Goal: Navigation & Orientation: Locate item on page

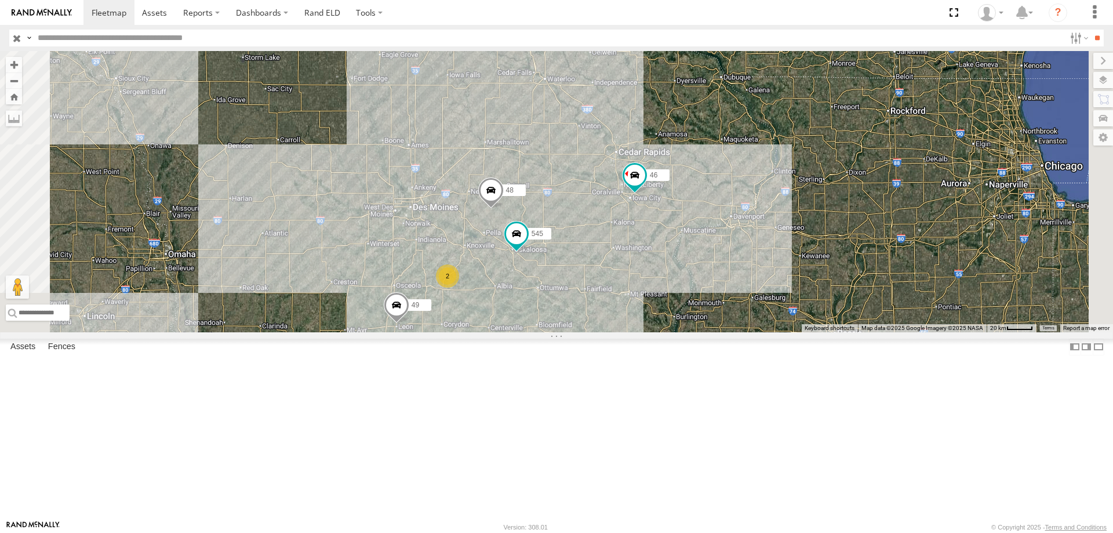
drag, startPoint x: 712, startPoint y: 108, endPoint x: 639, endPoint y: 182, distance: 104.1
click at [639, 182] on div "545 48 47 46 49 2" at bounding box center [556, 191] width 1113 height 281
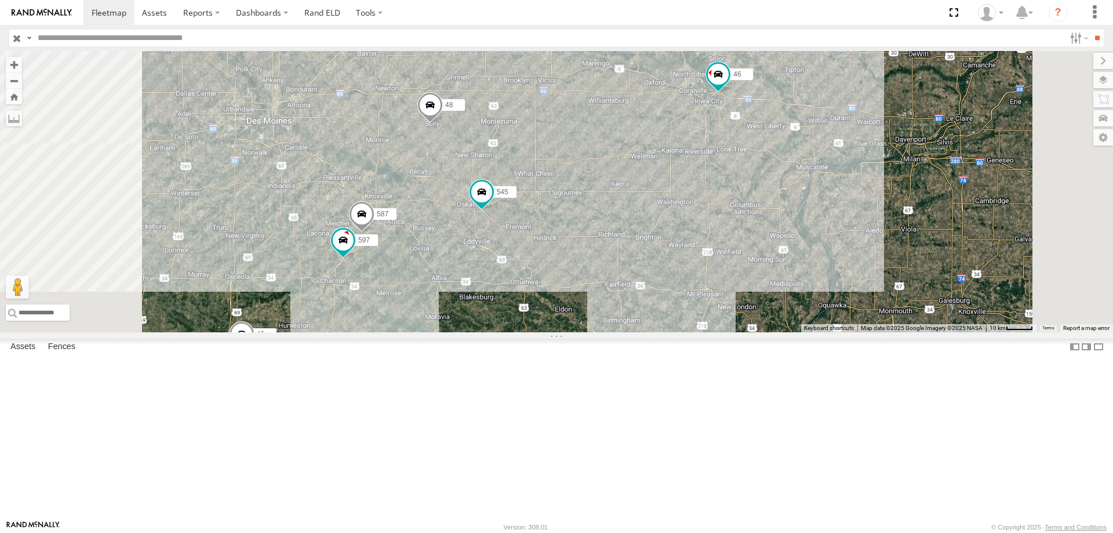
drag, startPoint x: 716, startPoint y: 402, endPoint x: 766, endPoint y: 247, distance: 162.0
click at [766, 247] on div "545 48 47 46 49 597 587" at bounding box center [556, 191] width 1113 height 281
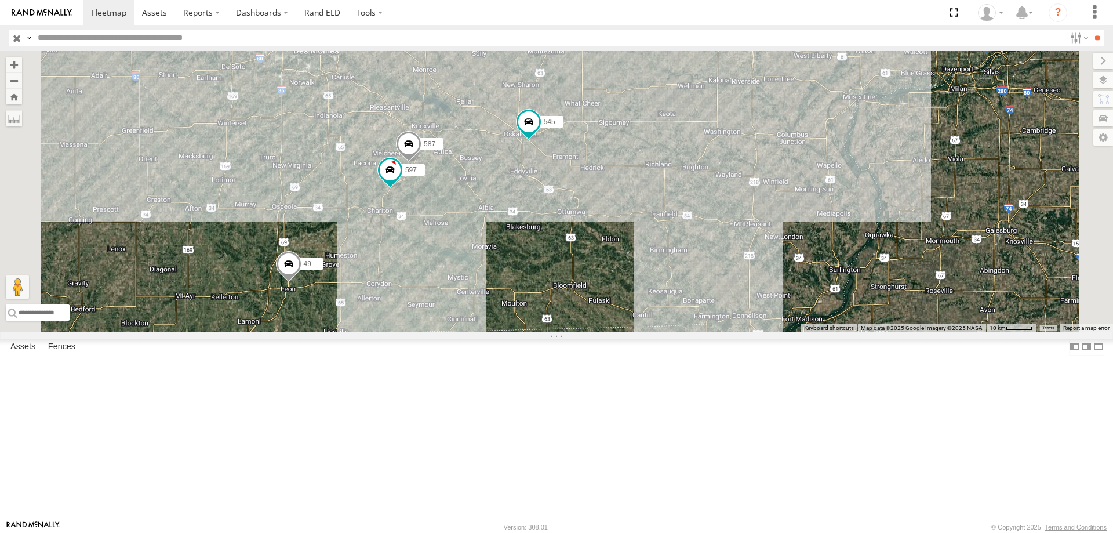
drag, startPoint x: 585, startPoint y: 371, endPoint x: 634, endPoint y: 298, distance: 87.8
click at [634, 298] on div "545 48 47 46 49 597 587" at bounding box center [556, 191] width 1113 height 281
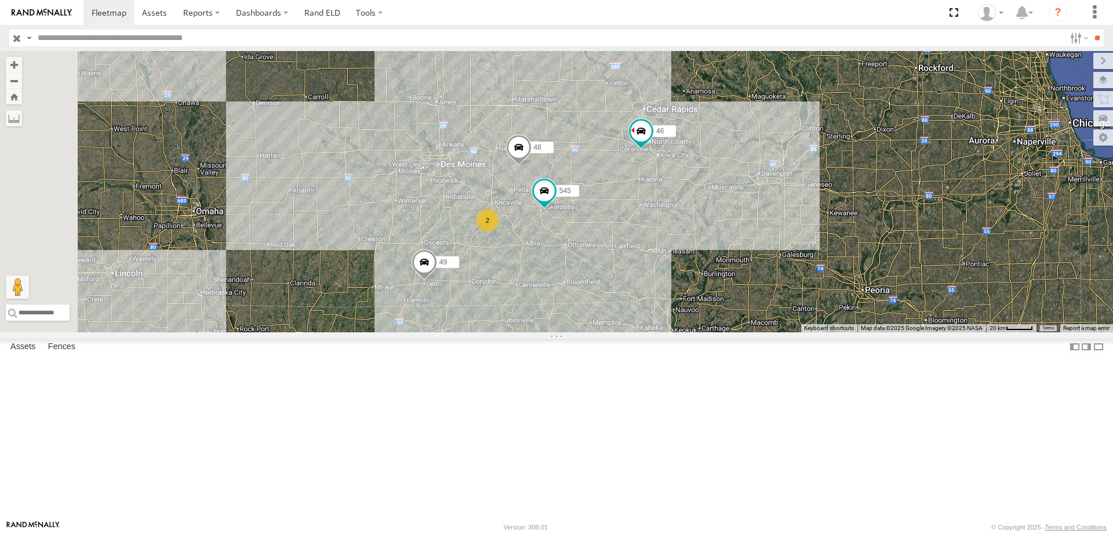
drag, startPoint x: 593, startPoint y: 133, endPoint x: 575, endPoint y: 210, distance: 79.2
click at [575, 210] on div "49 545 48 46 47 2 47 Tractor Highway 3 Alexander 42.74567 , -93.42098 11 15:27:…" at bounding box center [556, 191] width 1113 height 281
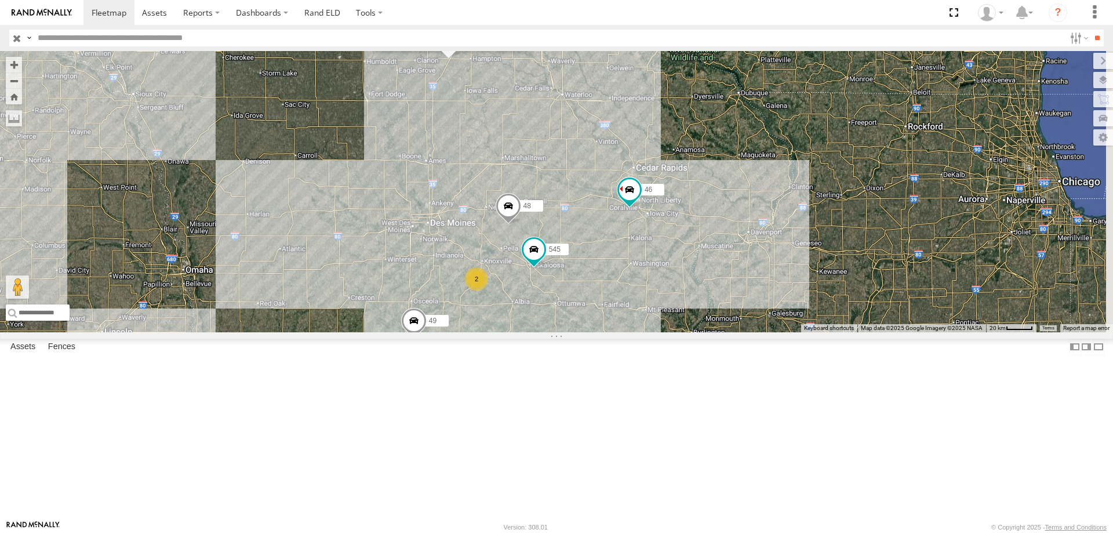
drag, startPoint x: 777, startPoint y: 329, endPoint x: 571, endPoint y: 358, distance: 207.7
click at [571, 332] on div "49 46 47 47 Tractor Highway 3 Alexander 42.74565 , -93.4181 East 15 15:27:37 09…" at bounding box center [556, 191] width 1113 height 281
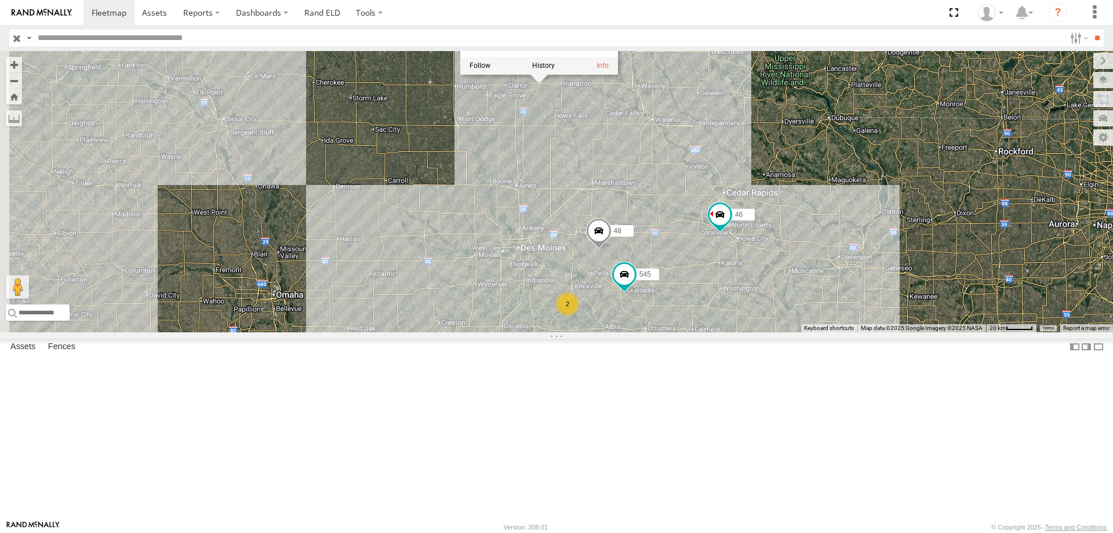
drag, startPoint x: 486, startPoint y: 354, endPoint x: 601, endPoint y: 330, distance: 117.1
click at [601, 330] on div "49 46 47 47 Tractor Highway 3 Alexander 42.74565 , -93.4181 East 15 15:27:37 09…" at bounding box center [556, 191] width 1113 height 281
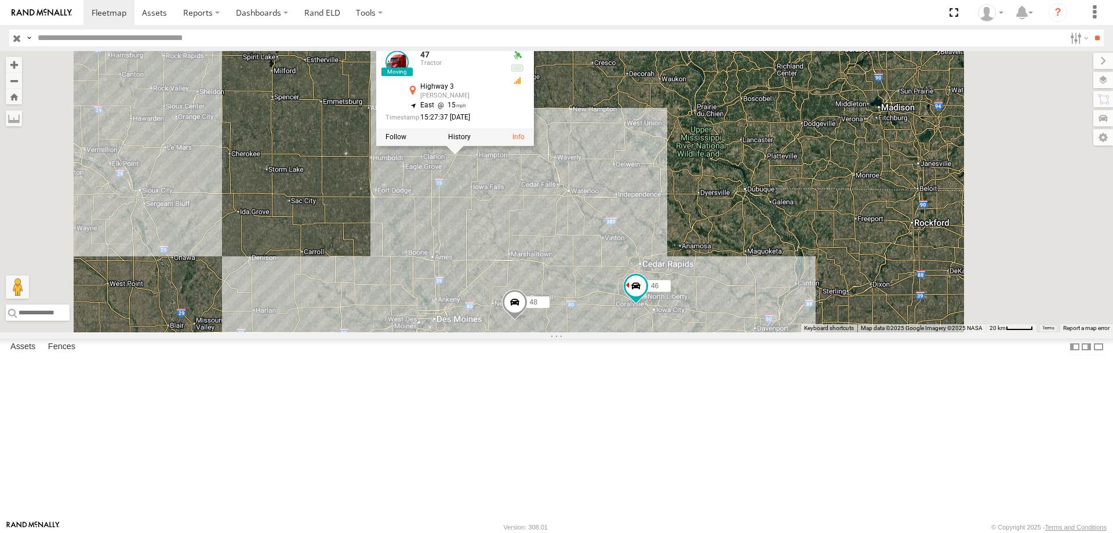
drag, startPoint x: 657, startPoint y: 332, endPoint x: 578, endPoint y: 292, distance: 88.4
click at [578, 292] on div "49 46 47 47 Tractor Highway 3 Alexander 42.74565 , -93.4181 East 15 15:27:37 09…" at bounding box center [556, 191] width 1113 height 281
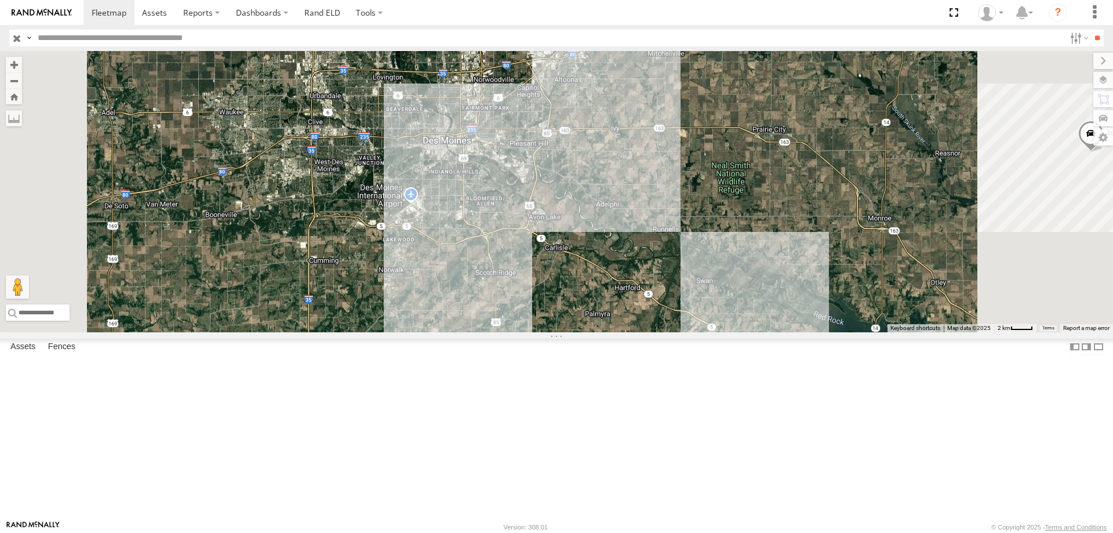
drag, startPoint x: 751, startPoint y: 278, endPoint x: 698, endPoint y: 341, distance: 82.7
click at [698, 332] on div "49 46 47 47 Tractor Highway 3 Alexander 42.74565 , -93.4181 East 15 15:27:37 09…" at bounding box center [556, 191] width 1113 height 281
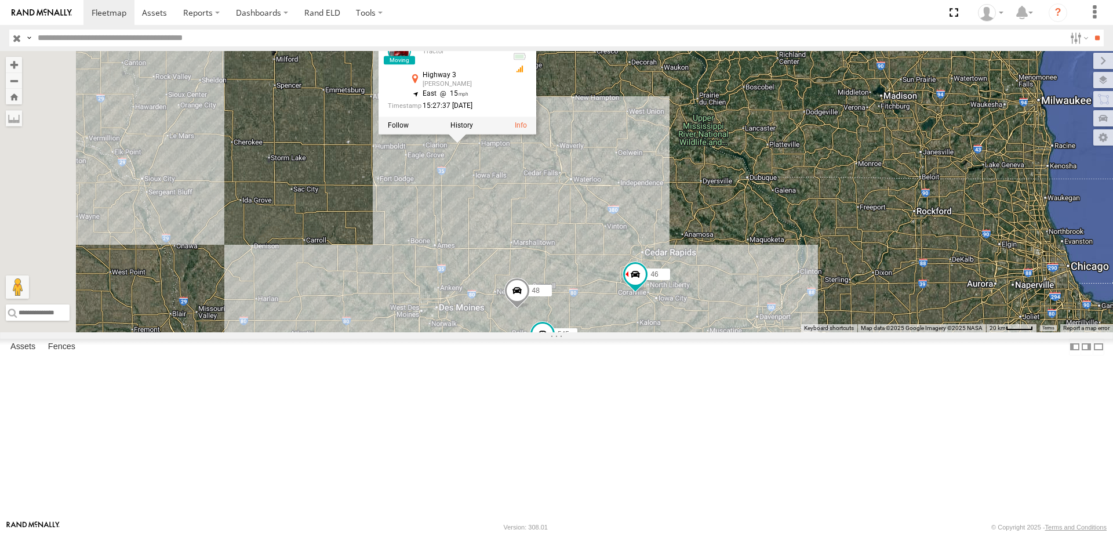
drag, startPoint x: 600, startPoint y: 315, endPoint x: 599, endPoint y: 321, distance: 5.9
click at [599, 321] on div "49 46 47 47 Tractor Highway 3 Alexander 42.74565 , -93.4181 East 15 15:27:37 09…" at bounding box center [556, 191] width 1113 height 281
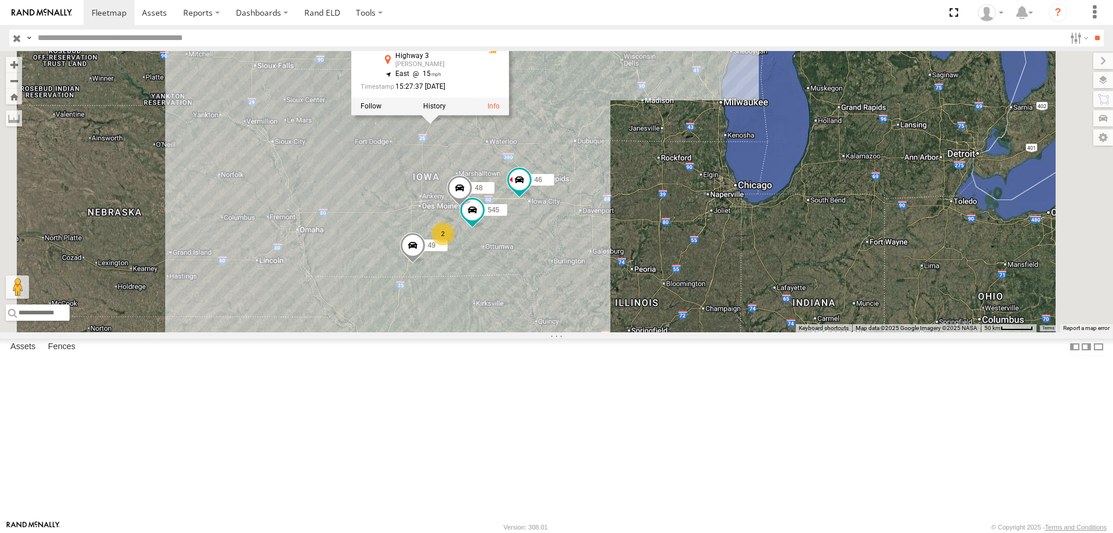
drag, startPoint x: 694, startPoint y: 258, endPoint x: 680, endPoint y: 243, distance: 21.3
click at [680, 243] on div "49 46 47 47 Tractor Highway 3 Alexander 42.74565 , -93.4181 East 15 15:27:37 09…" at bounding box center [556, 191] width 1113 height 281
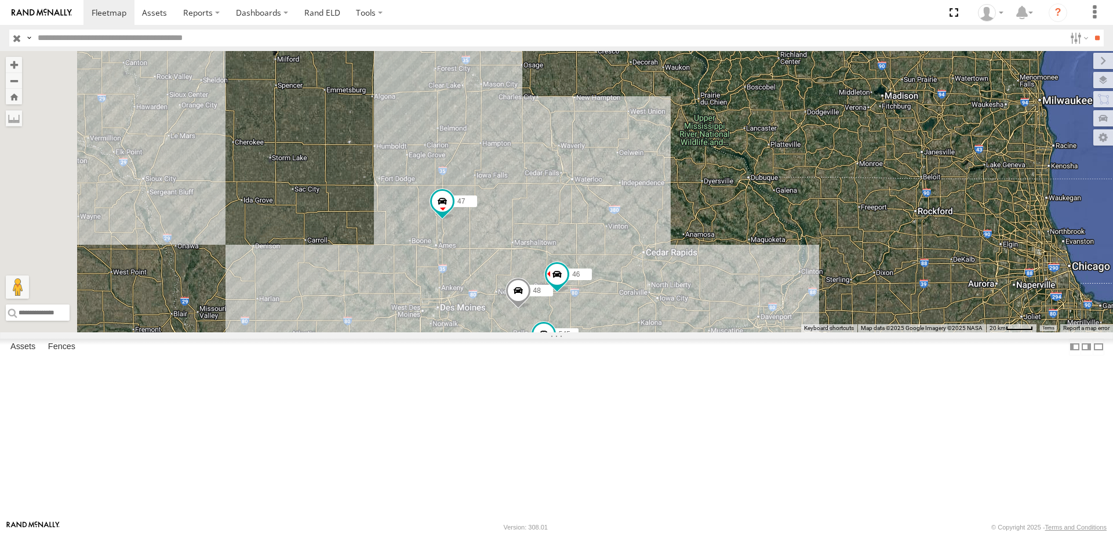
drag, startPoint x: 528, startPoint y: 246, endPoint x: 691, endPoint y: 260, distance: 163.4
click at [694, 264] on div "47 49 0055 545 48 46 2" at bounding box center [556, 191] width 1113 height 281
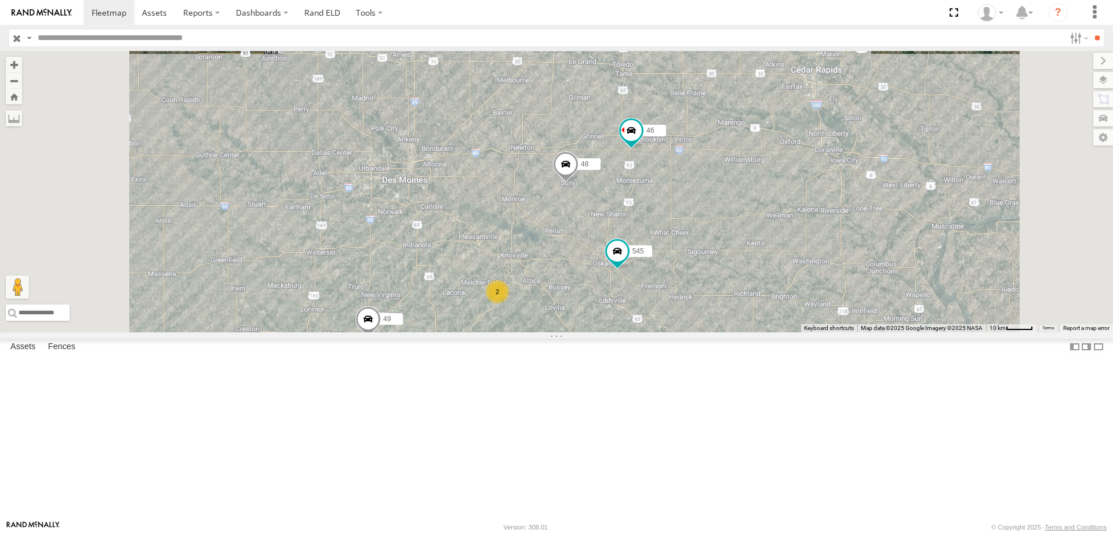
click at [381, 337] on span at bounding box center [368, 321] width 26 height 31
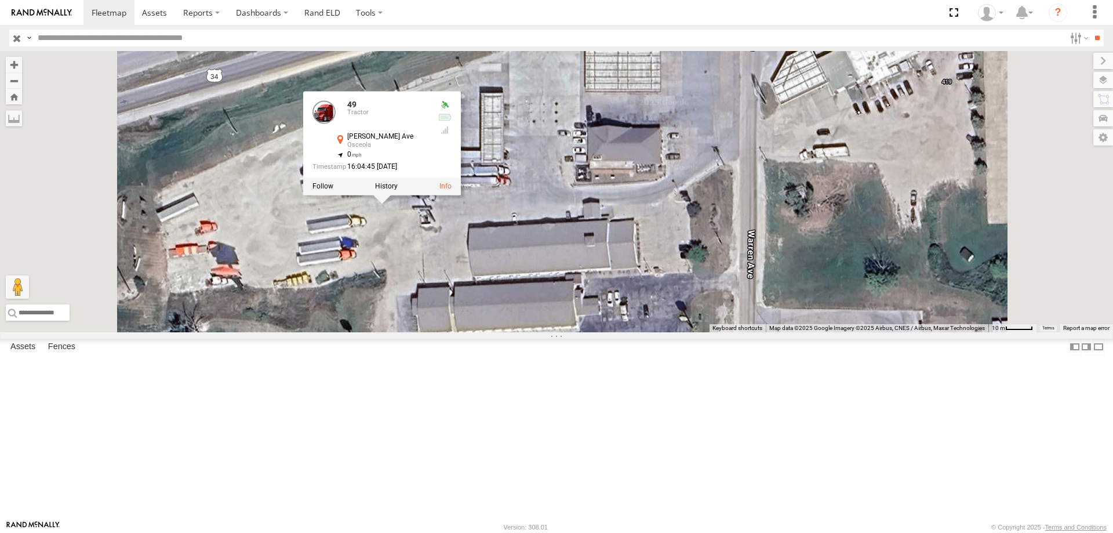
click at [773, 181] on div "545 47 49 48 46 49 Tractor Warren Ave Osceola 41.02691 , -93.79043 0 16:04:45 0…" at bounding box center [556, 191] width 1113 height 281
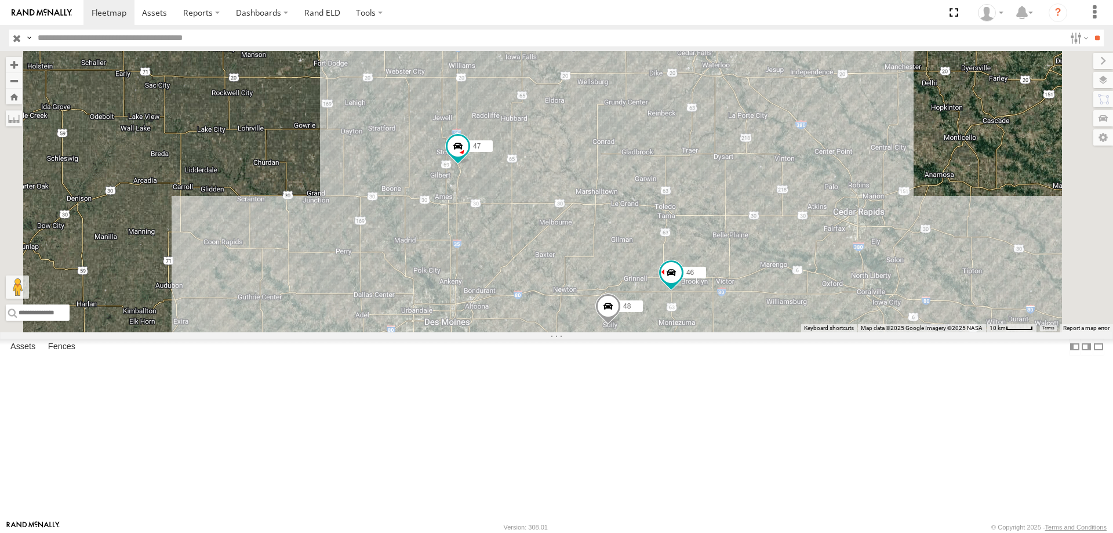
drag, startPoint x: 672, startPoint y: 156, endPoint x: 747, endPoint y: 341, distance: 199.7
click at [747, 332] on div "545 47 49 48 46 2" at bounding box center [556, 191] width 1113 height 281
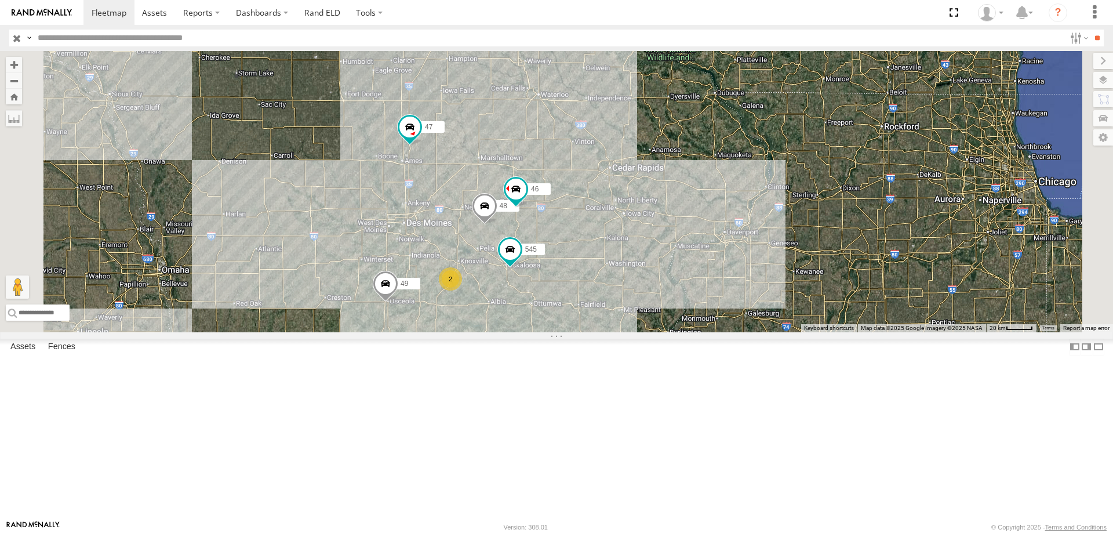
drag, startPoint x: 627, startPoint y: 291, endPoint x: 601, endPoint y: 210, distance: 84.5
click at [601, 210] on div "545 47 49 48 46 2" at bounding box center [556, 191] width 1113 height 281
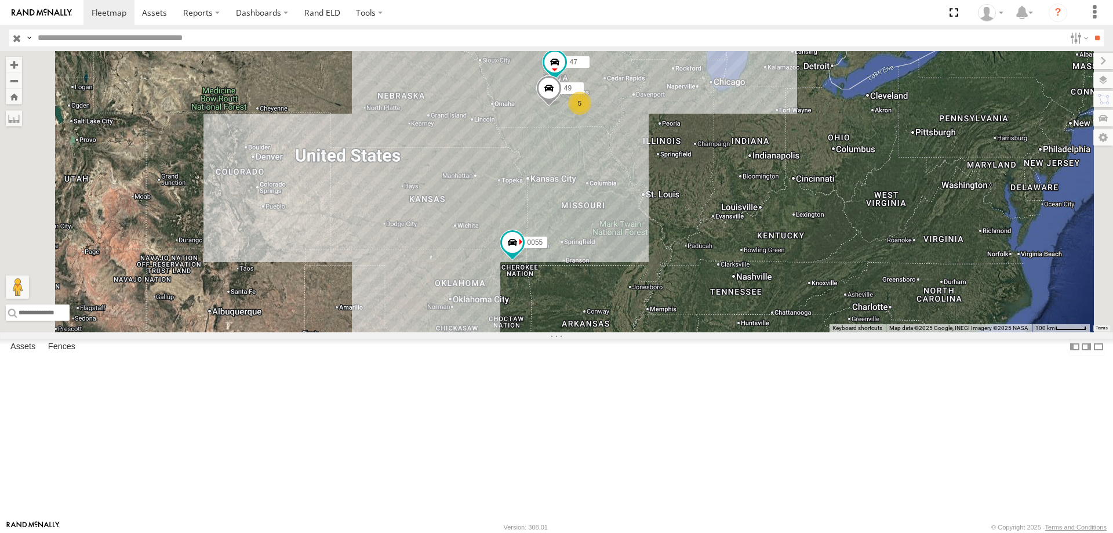
drag, startPoint x: 672, startPoint y: 414, endPoint x: 672, endPoint y: 271, distance: 143.2
click at [672, 271] on div "47 49 5 0055" at bounding box center [556, 191] width 1113 height 281
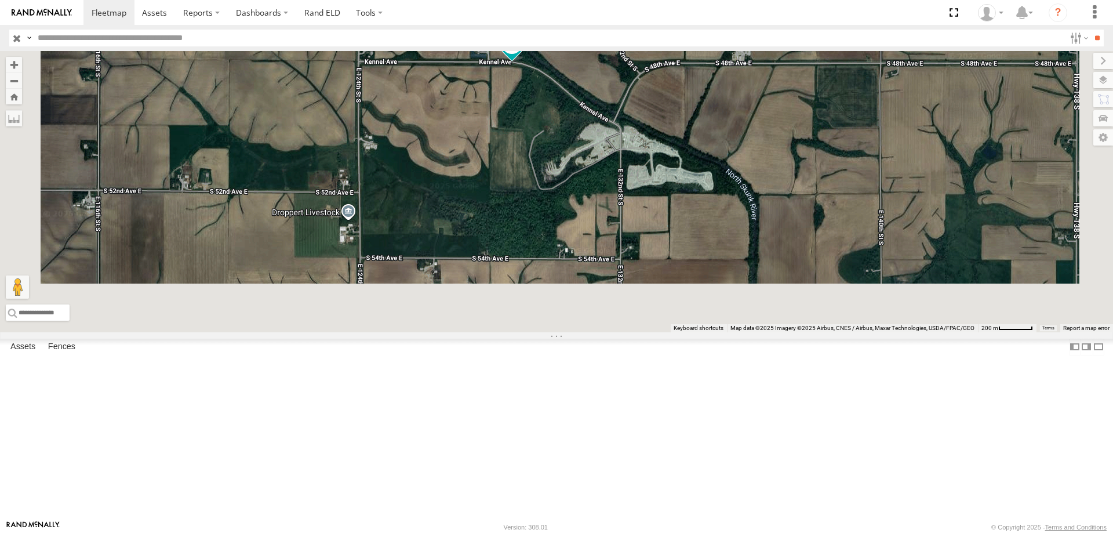
drag, startPoint x: 600, startPoint y: 285, endPoint x: 608, endPoint y: 246, distance: 39.0
click at [608, 246] on div "0055 47 49 545 48 46" at bounding box center [556, 191] width 1113 height 281
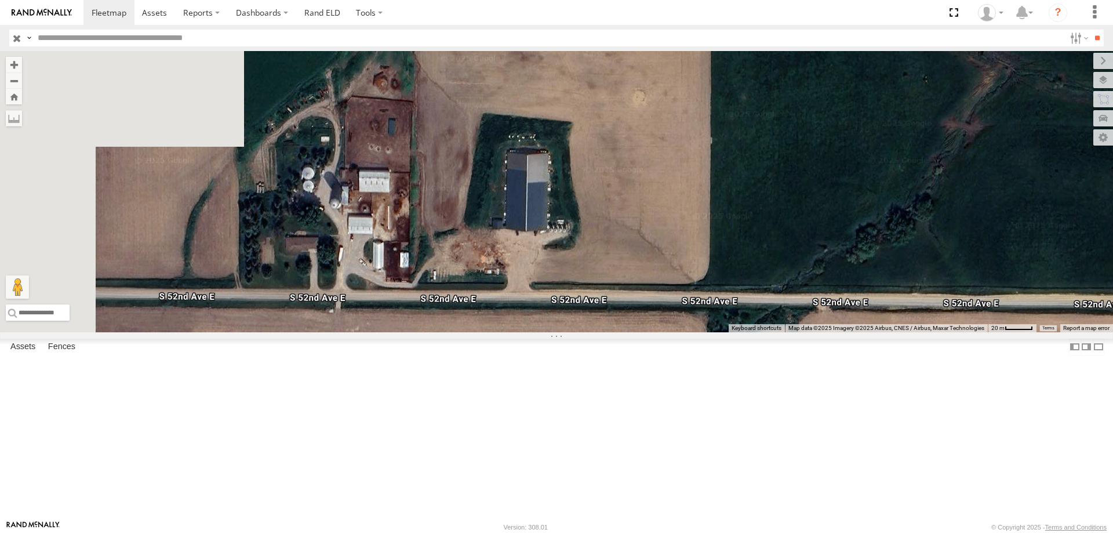
drag, startPoint x: 534, startPoint y: 352, endPoint x: 594, endPoint y: 339, distance: 61.6
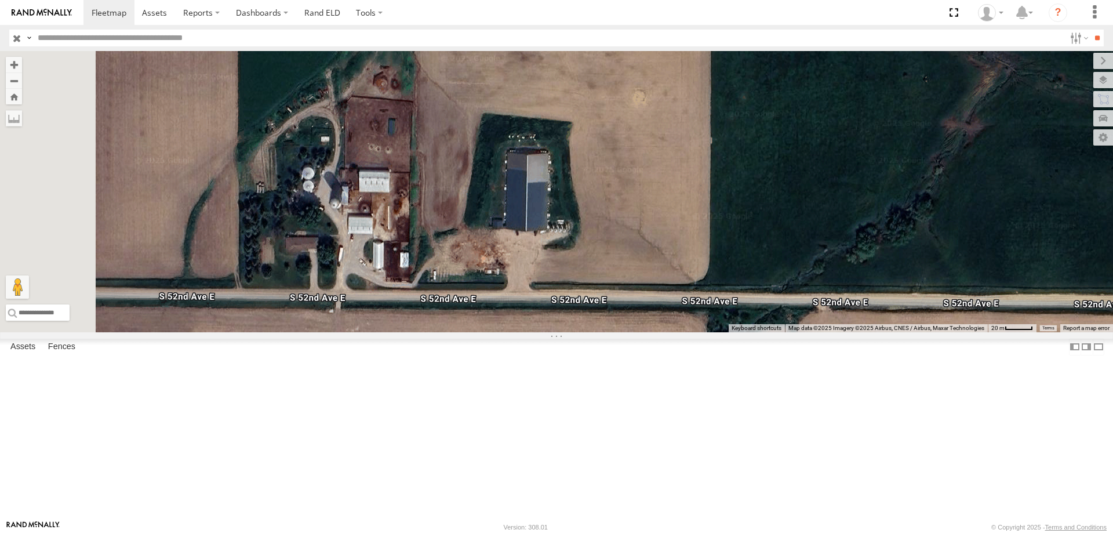
click at [594, 332] on div "0055 47 49 545 48 46" at bounding box center [556, 191] width 1113 height 281
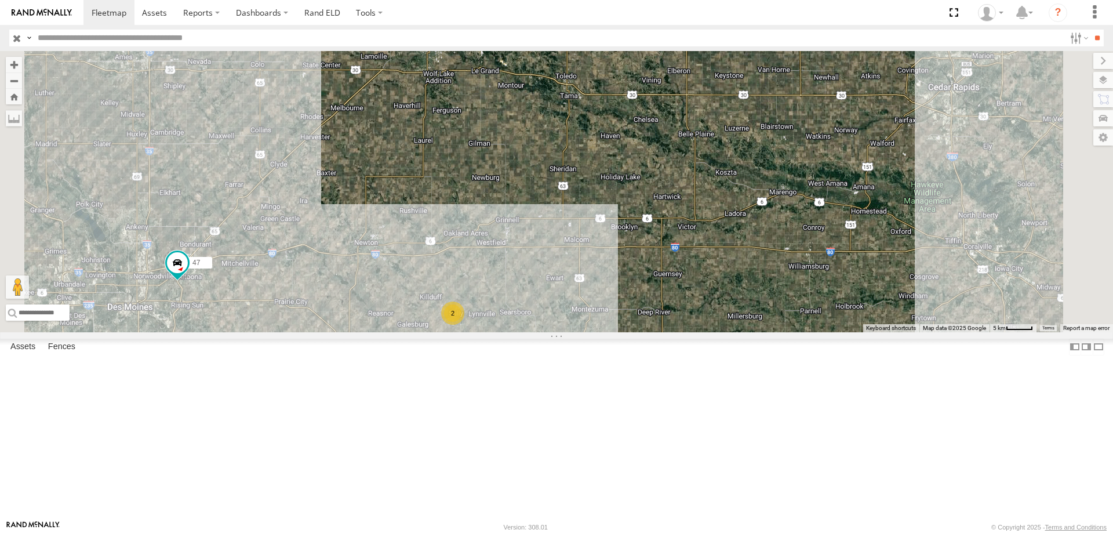
drag, startPoint x: 584, startPoint y: 228, endPoint x: 626, endPoint y: 325, distance: 105.6
click at [626, 325] on div "545 2 47 2" at bounding box center [556, 191] width 1113 height 281
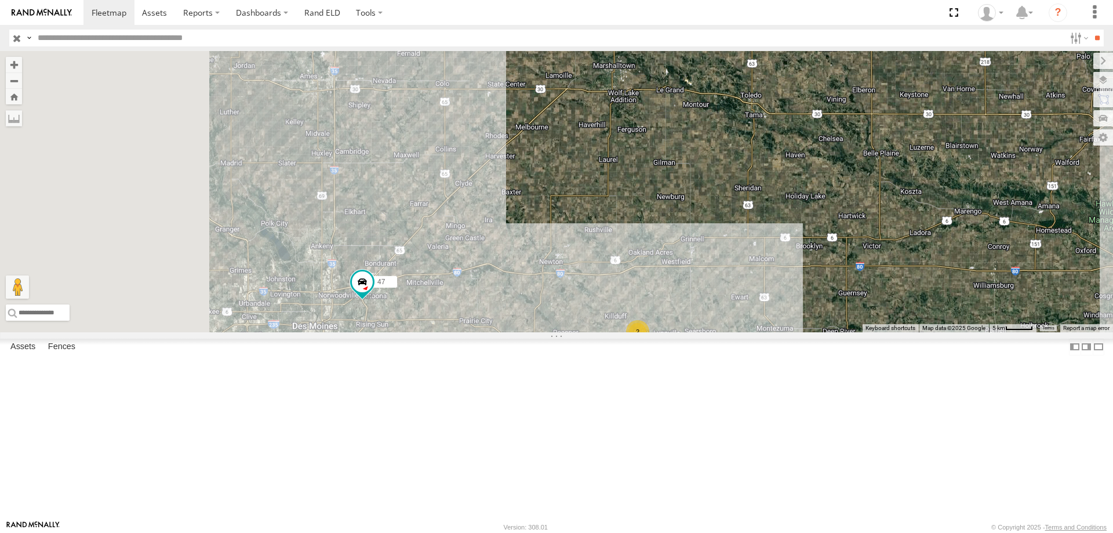
drag, startPoint x: 647, startPoint y: 294, endPoint x: 658, endPoint y: 298, distance: 11.7
click at [658, 298] on div "545 2 47 2" at bounding box center [556, 191] width 1113 height 281
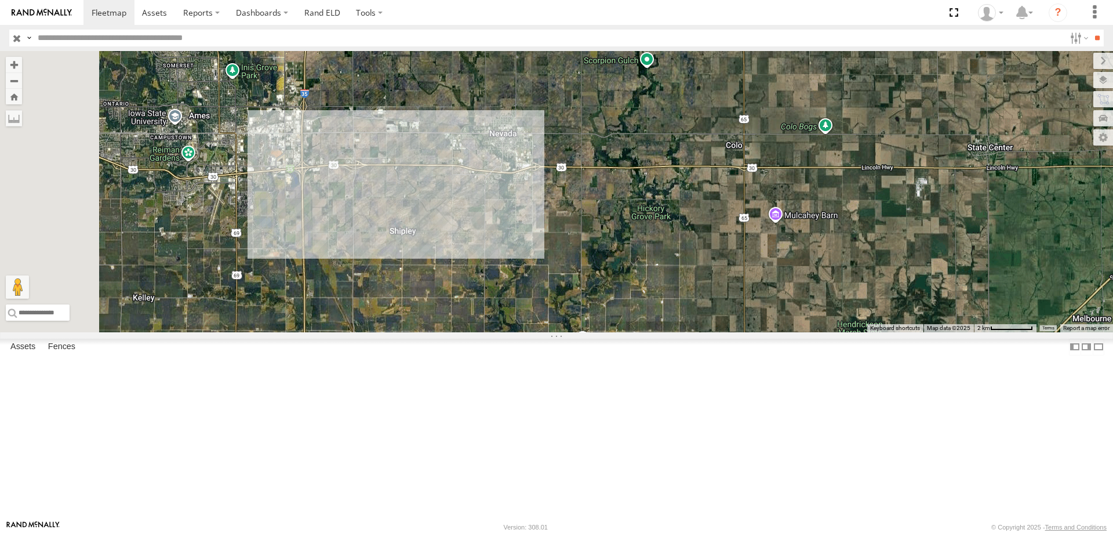
drag, startPoint x: 438, startPoint y: 221, endPoint x: 595, endPoint y: 250, distance: 159.3
click at [595, 250] on div "545 47 49" at bounding box center [556, 191] width 1113 height 281
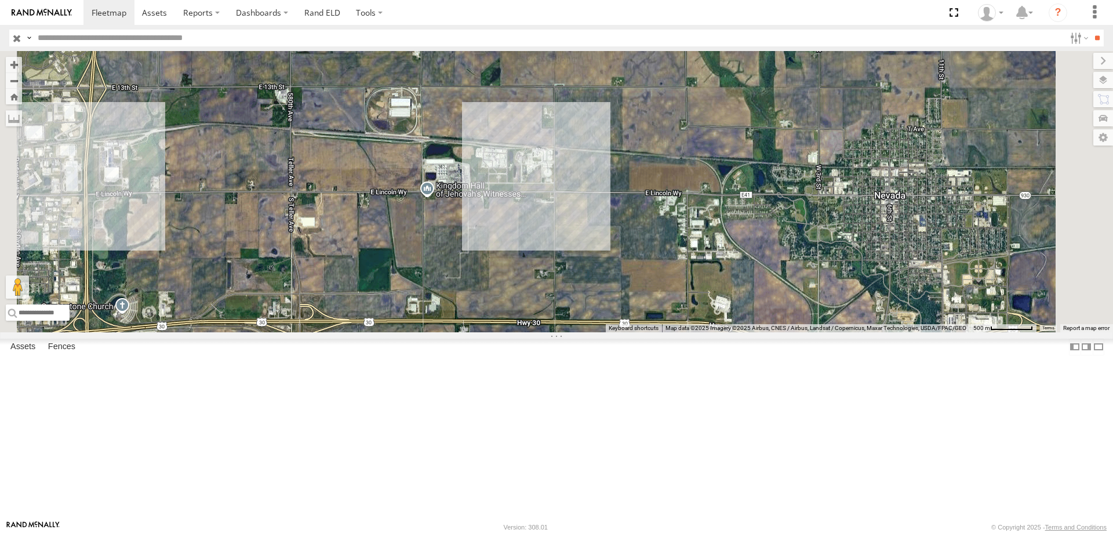
drag, startPoint x: 589, startPoint y: 288, endPoint x: 583, endPoint y: 325, distance: 37.1
click at [583, 325] on div "545 47 49" at bounding box center [556, 191] width 1113 height 281
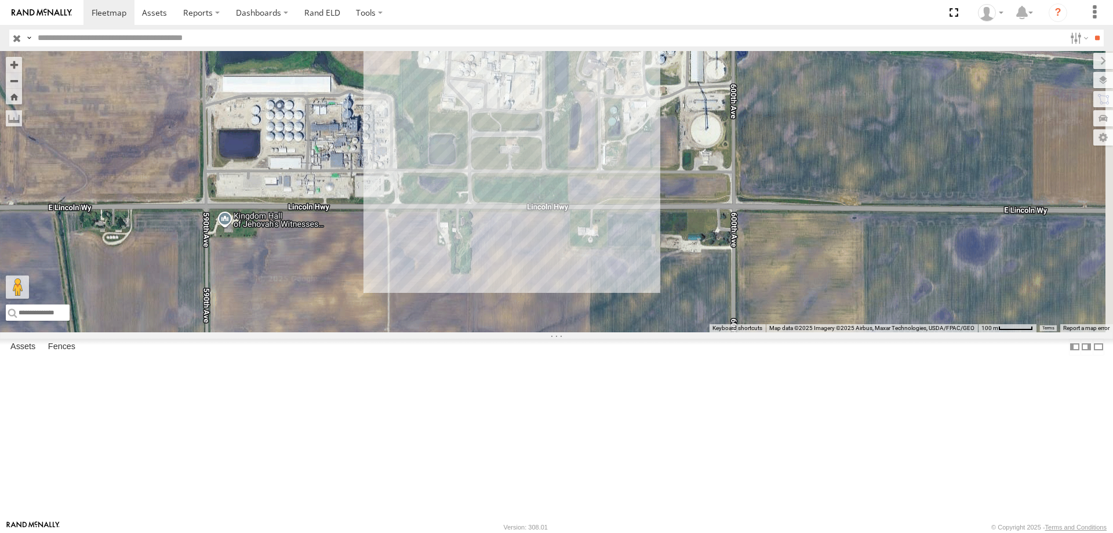
drag, startPoint x: 590, startPoint y: 259, endPoint x: 452, endPoint y: 277, distance: 139.1
click at [452, 277] on div "545 47 49" at bounding box center [556, 191] width 1113 height 281
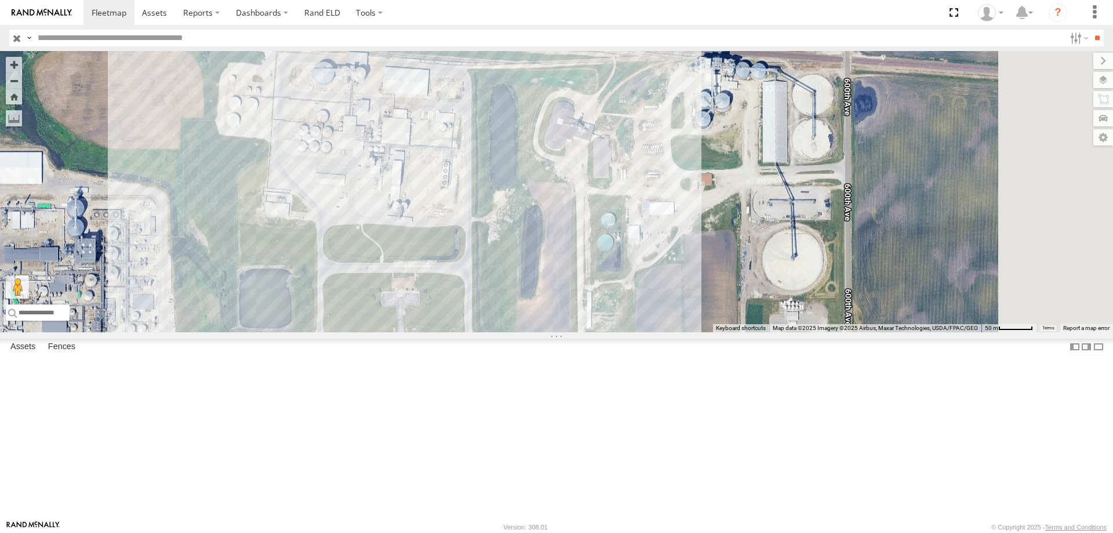
drag, startPoint x: 906, startPoint y: 143, endPoint x: 803, endPoint y: 263, distance: 157.4
click at [799, 267] on div "545 47 49" at bounding box center [556, 191] width 1113 height 281
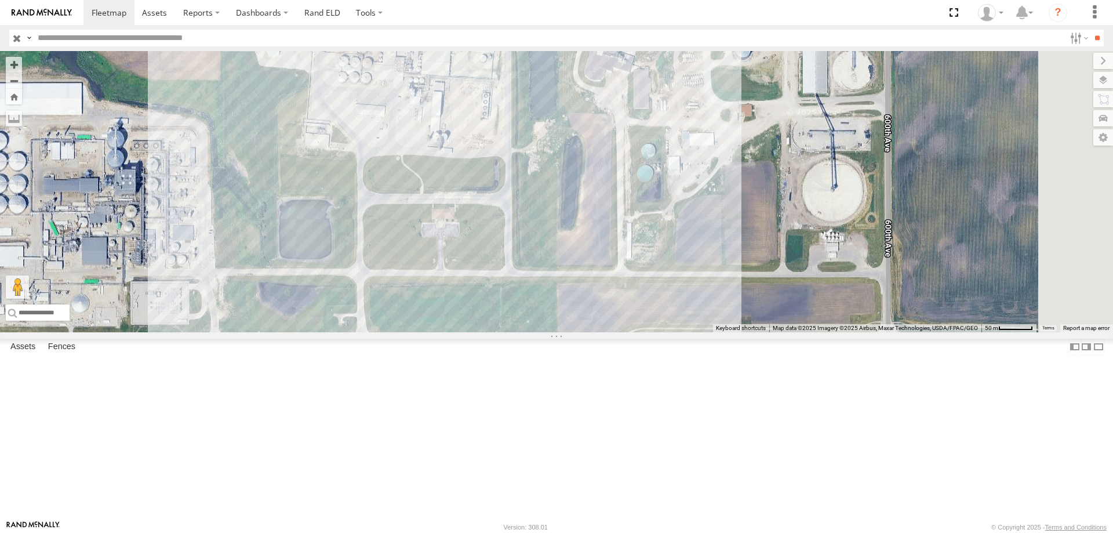
drag, startPoint x: 840, startPoint y: 342, endPoint x: 894, endPoint y: 259, distance: 98.9
click at [894, 259] on div "545 47 49" at bounding box center [556, 191] width 1113 height 281
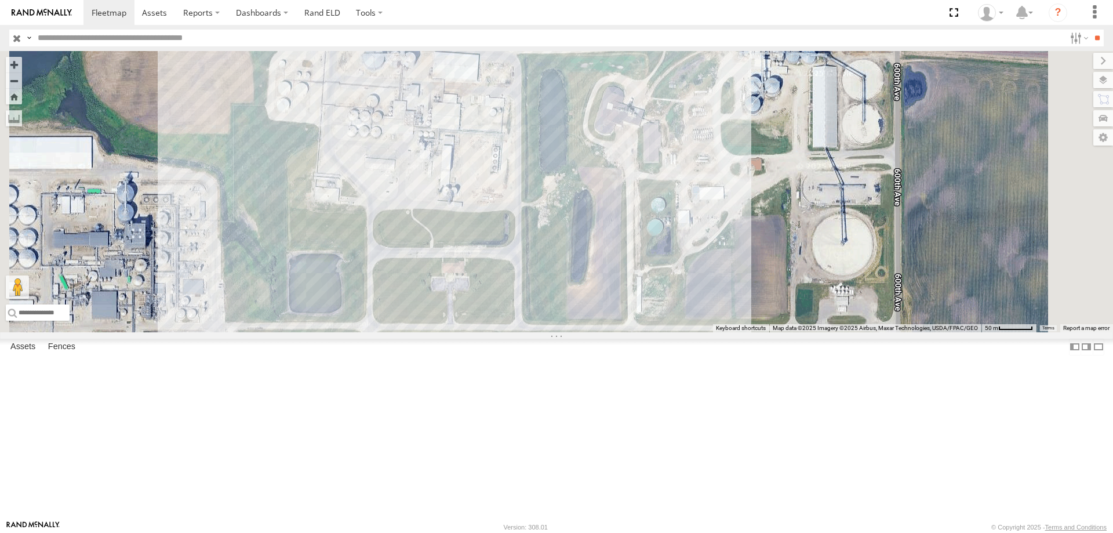
drag, startPoint x: 653, startPoint y: 177, endPoint x: 593, endPoint y: 349, distance: 182.4
click at [593, 332] on div "545 47 49" at bounding box center [556, 191] width 1113 height 281
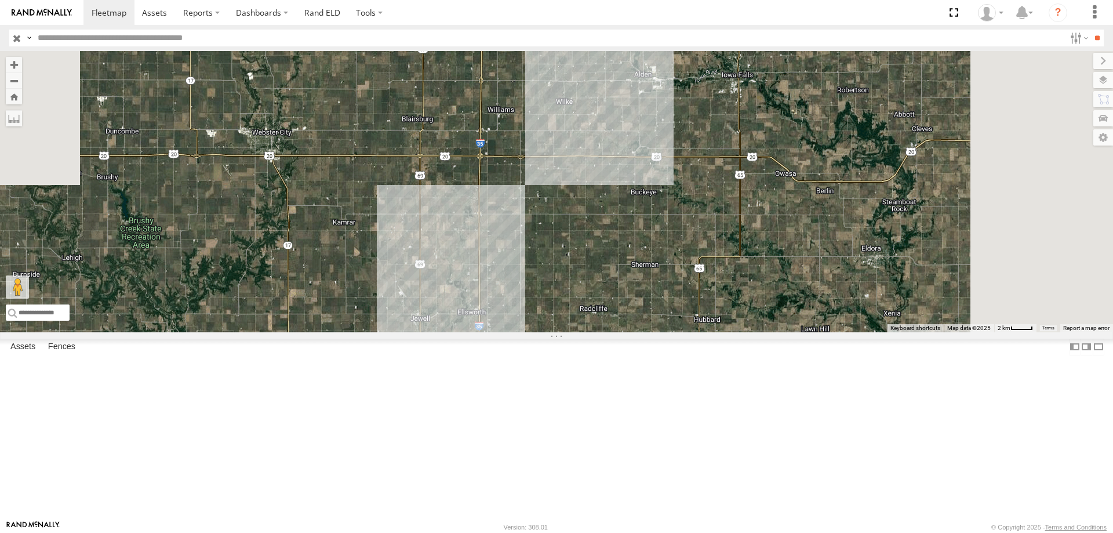
drag, startPoint x: 712, startPoint y: 119, endPoint x: 667, endPoint y: 376, distance: 260.7
click at [648, 332] on div "545 47 49" at bounding box center [556, 191] width 1113 height 281
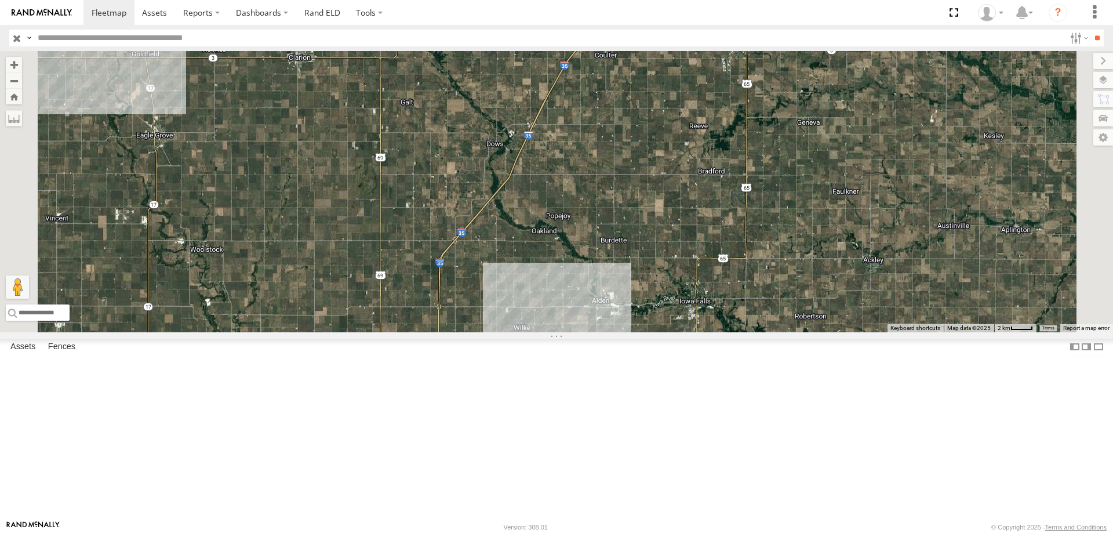
drag, startPoint x: 693, startPoint y: 144, endPoint x: 649, endPoint y: 377, distance: 237.7
click at [649, 332] on div "545 47 49" at bounding box center [556, 191] width 1113 height 281
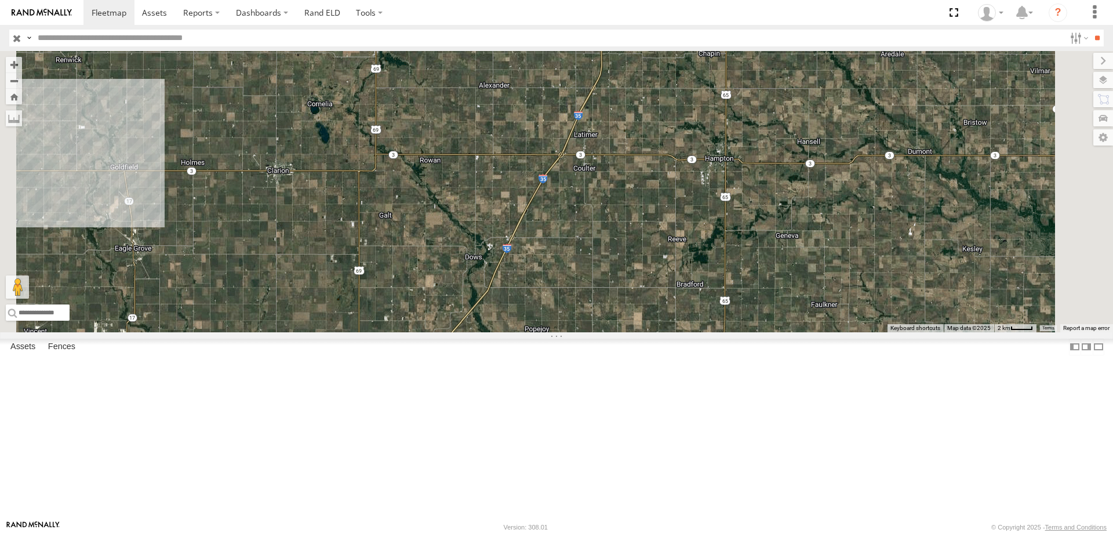
drag, startPoint x: 699, startPoint y: 174, endPoint x: 678, endPoint y: 292, distance: 119.6
click at [678, 292] on div "545 47 49" at bounding box center [556, 191] width 1113 height 281
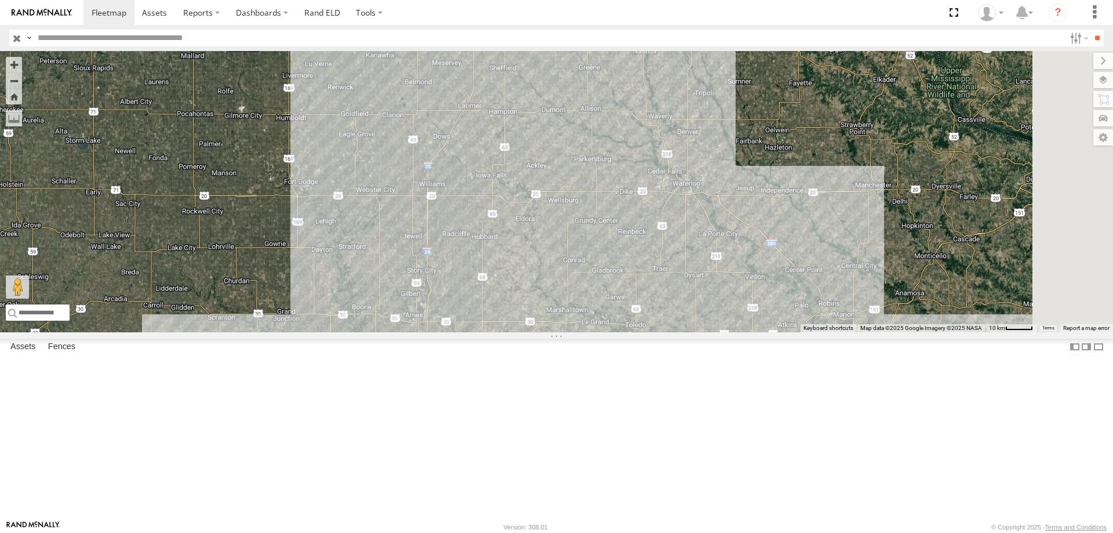
drag, startPoint x: 727, startPoint y: 319, endPoint x: 703, endPoint y: 359, distance: 46.5
click at [703, 332] on div "545 47 49 2" at bounding box center [556, 191] width 1113 height 281
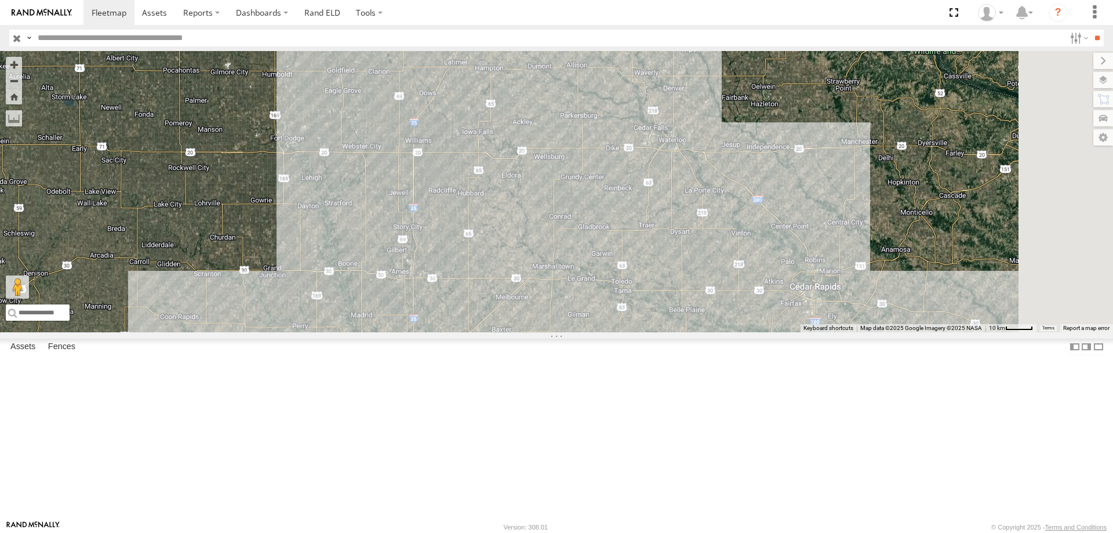
drag, startPoint x: 694, startPoint y: 345, endPoint x: 680, endPoint y: 301, distance: 46.9
click at [680, 301] on div "545 47 49 2" at bounding box center [556, 191] width 1113 height 281
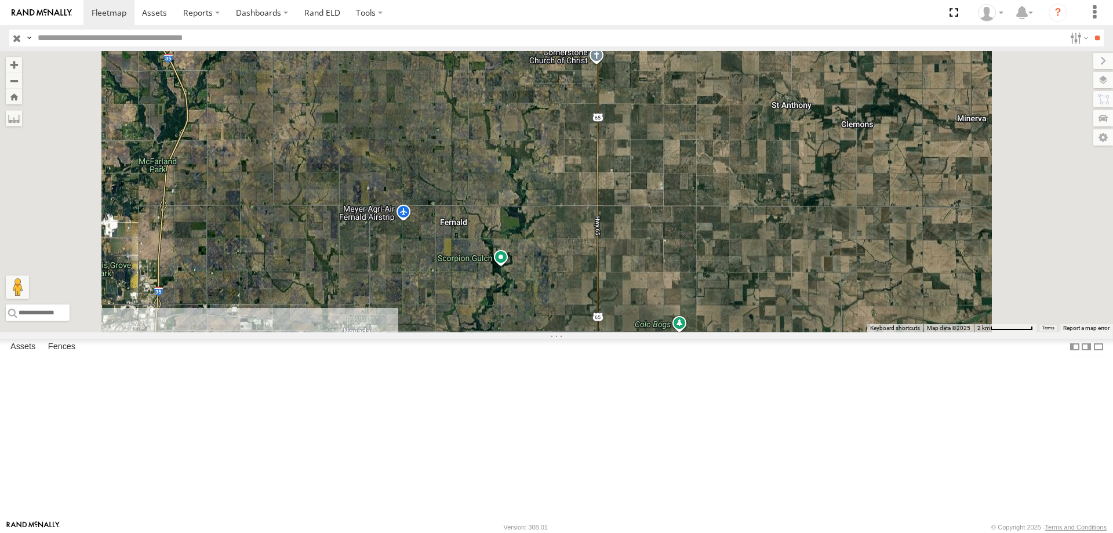
drag, startPoint x: 760, startPoint y: 334, endPoint x: 745, endPoint y: 412, distance: 79.1
click at [745, 332] on div "545 47 49" at bounding box center [556, 191] width 1113 height 281
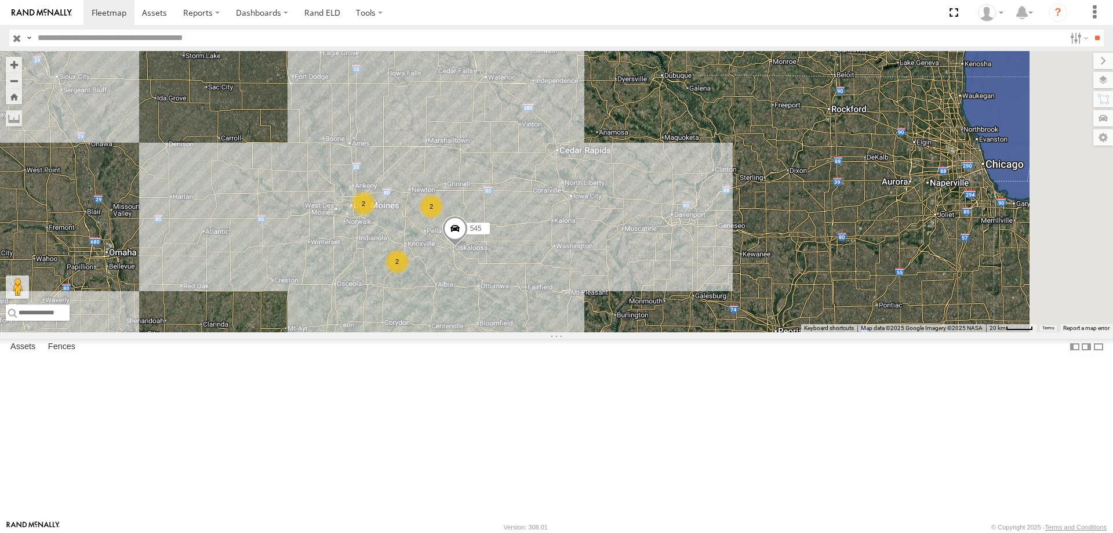
drag, startPoint x: 723, startPoint y: 274, endPoint x: 589, endPoint y: 223, distance: 143.6
click at [589, 223] on div "545 2 2 2" at bounding box center [556, 191] width 1113 height 281
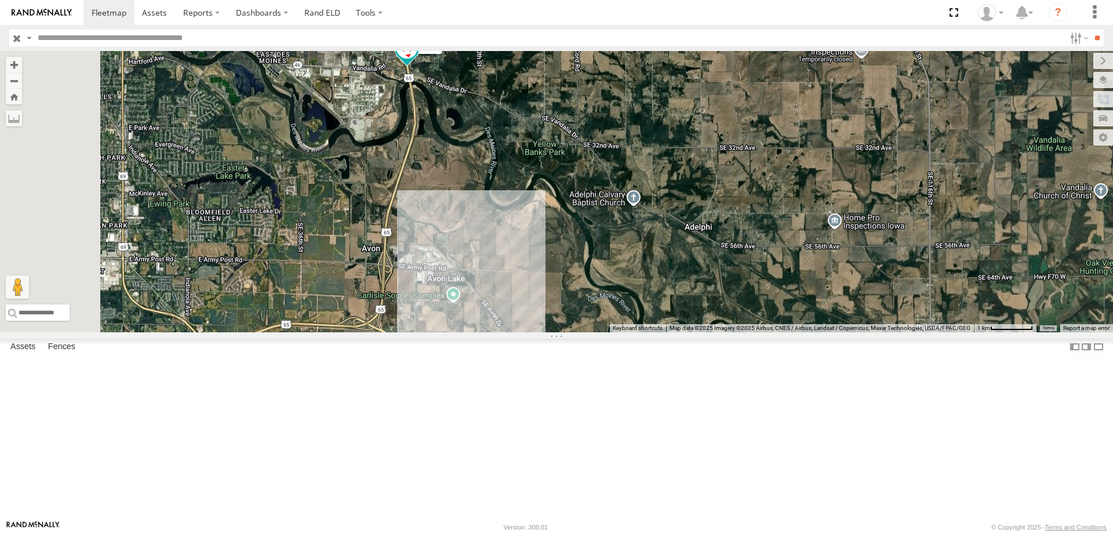
drag, startPoint x: 512, startPoint y: 291, endPoint x: 559, endPoint y: 362, distance: 84.9
click at [559, 332] on div "47 49" at bounding box center [556, 191] width 1113 height 281
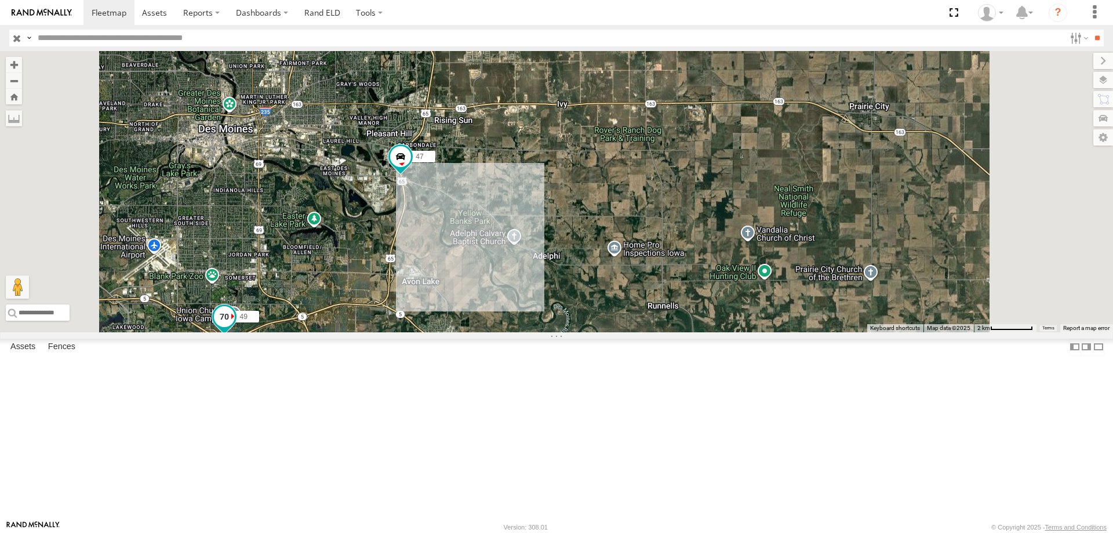
click at [237, 335] on span at bounding box center [225, 319] width 26 height 31
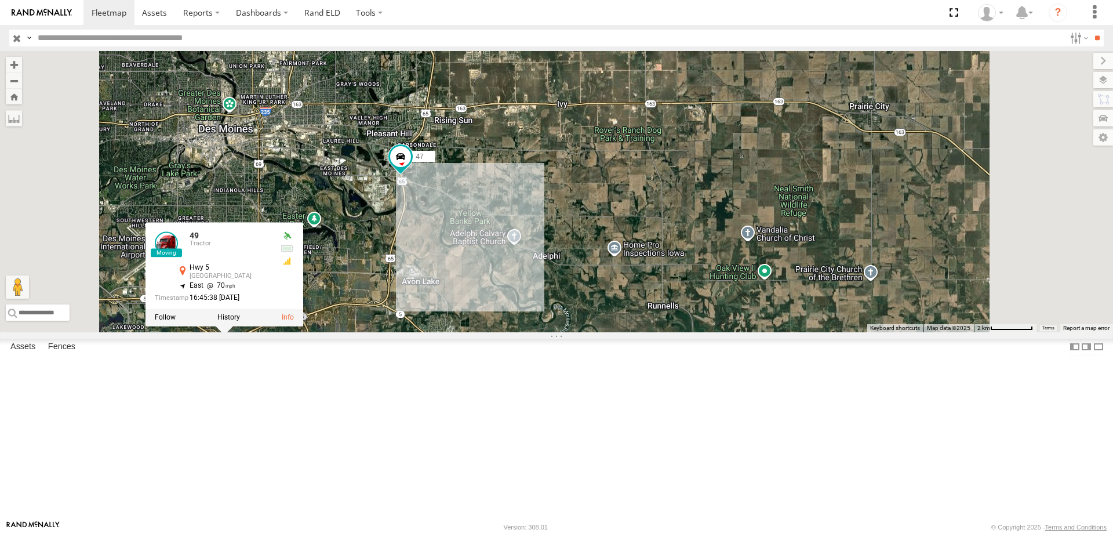
drag, startPoint x: 518, startPoint y: 406, endPoint x: 505, endPoint y: 438, distance: 34.1
click at [505, 332] on div "47 49 545 49 Tractor Hwy 5 Norwalk 41.4981 , -93.61709 East 70 16:45:38 09/30/2…" at bounding box center [556, 191] width 1113 height 281
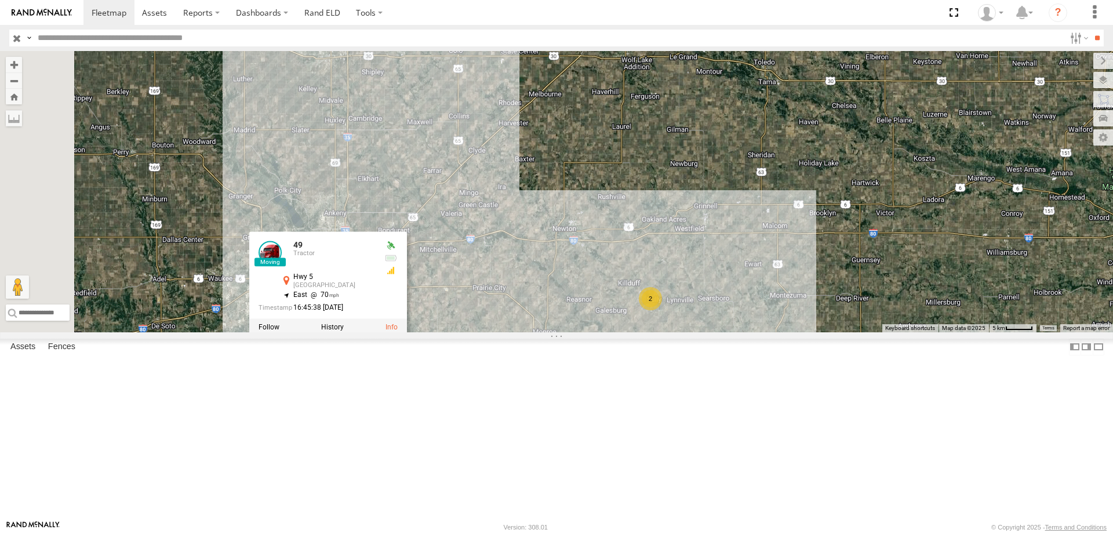
click at [680, 332] on div "47 49 545 49 Tractor Hwy 5 Norwalk 41.4981 , -93.61709 East 70 16:45:38 09/30/2…" at bounding box center [556, 191] width 1113 height 281
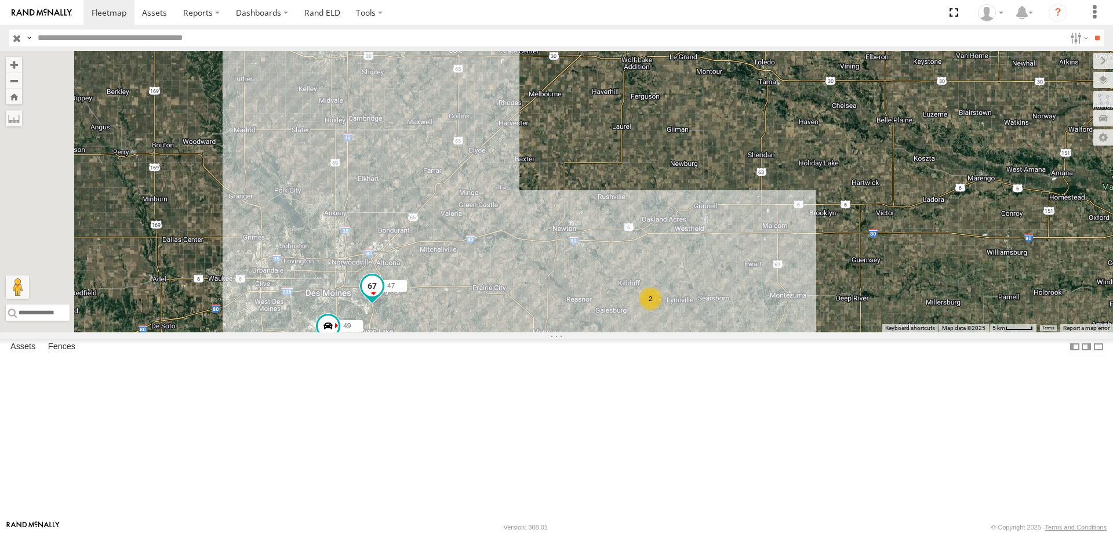
click at [383, 296] on span at bounding box center [372, 285] width 21 height 21
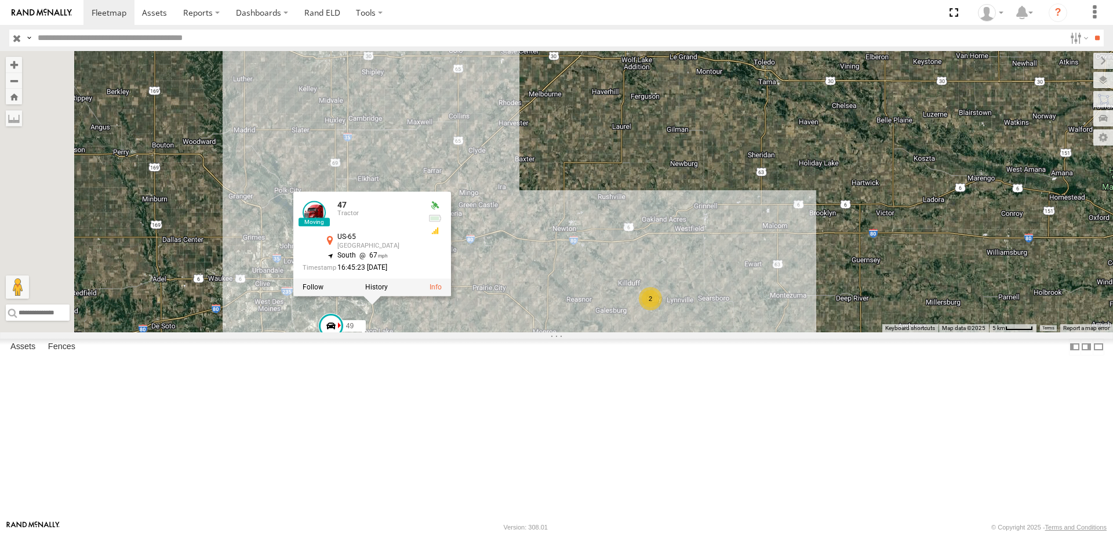
drag, startPoint x: 566, startPoint y: 440, endPoint x: 587, endPoint y: 398, distance: 47.7
click at [587, 332] on div "47 49 545 2 47 Tractor US-65 Pleasant Hill 41.5689 , -93.51278 South 67 16:45:2…" at bounding box center [556, 191] width 1113 height 281
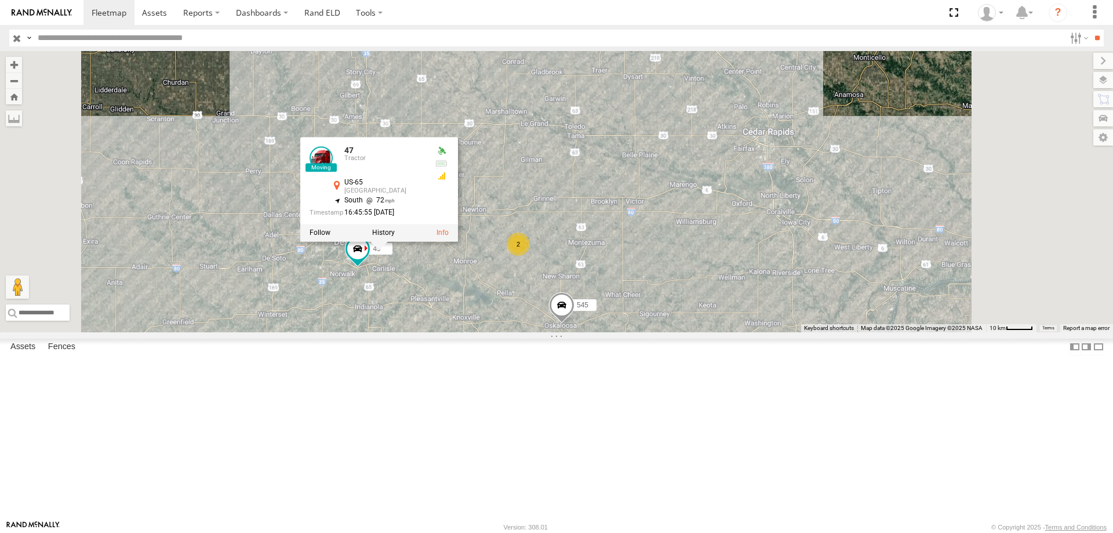
drag, startPoint x: 574, startPoint y: 409, endPoint x: 556, endPoint y: 395, distance: 21.9
click at [556, 332] on div "47 49 545 47 Tractor US-65 Pleasant Hill 41.55987 , -93.51064 South 72 16:45:55…" at bounding box center [556, 191] width 1113 height 281
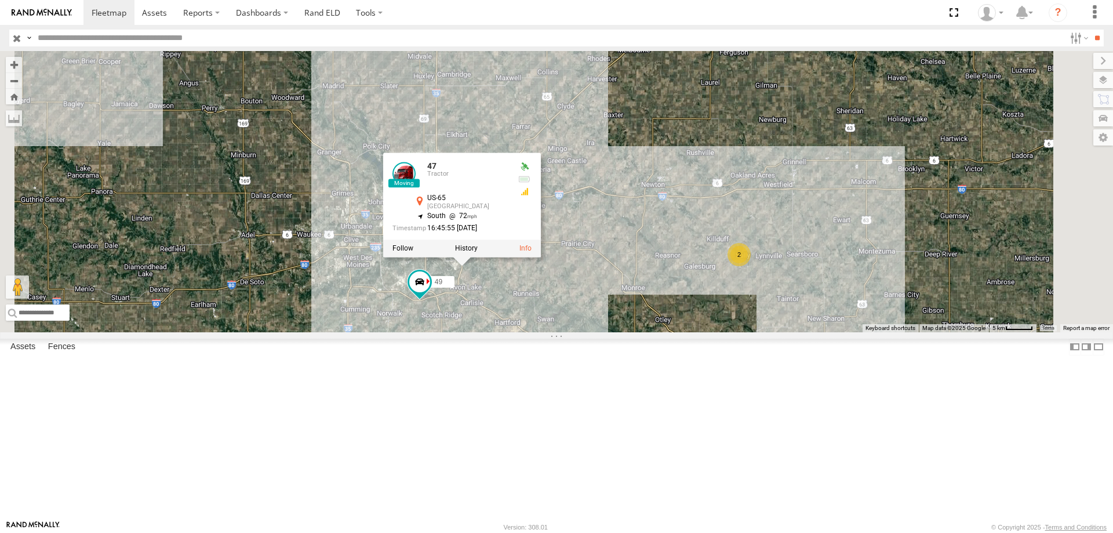
click at [791, 236] on div "47 49 545 47 Tractor US-65 Pleasant Hill 41.55987 , -93.51064 South 72 16:45:55…" at bounding box center [556, 191] width 1113 height 281
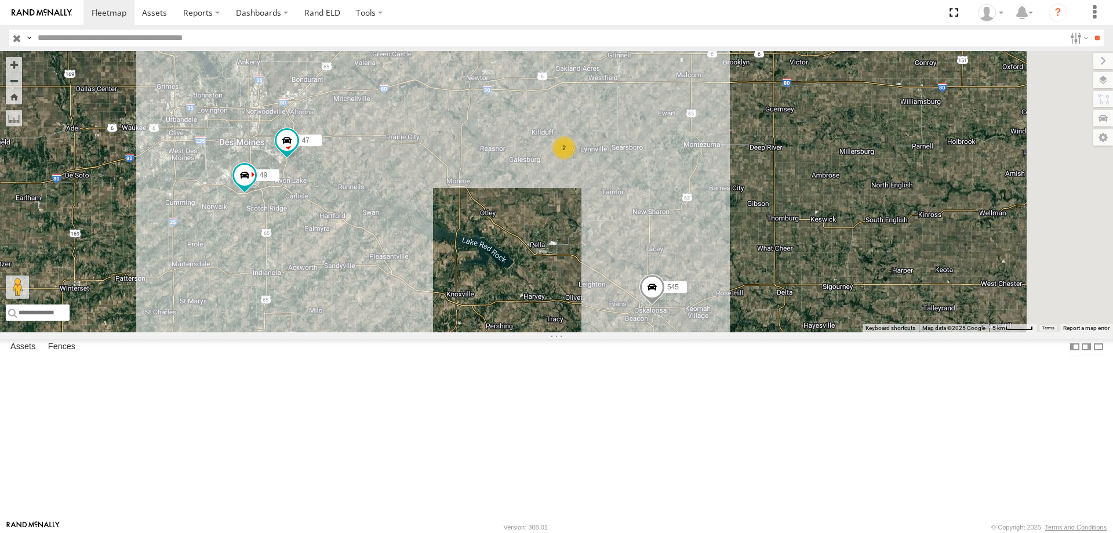
drag, startPoint x: 980, startPoint y: 447, endPoint x: 781, endPoint y: 327, distance: 232.2
click at [782, 327] on div "47 49 545 2" at bounding box center [556, 191] width 1113 height 281
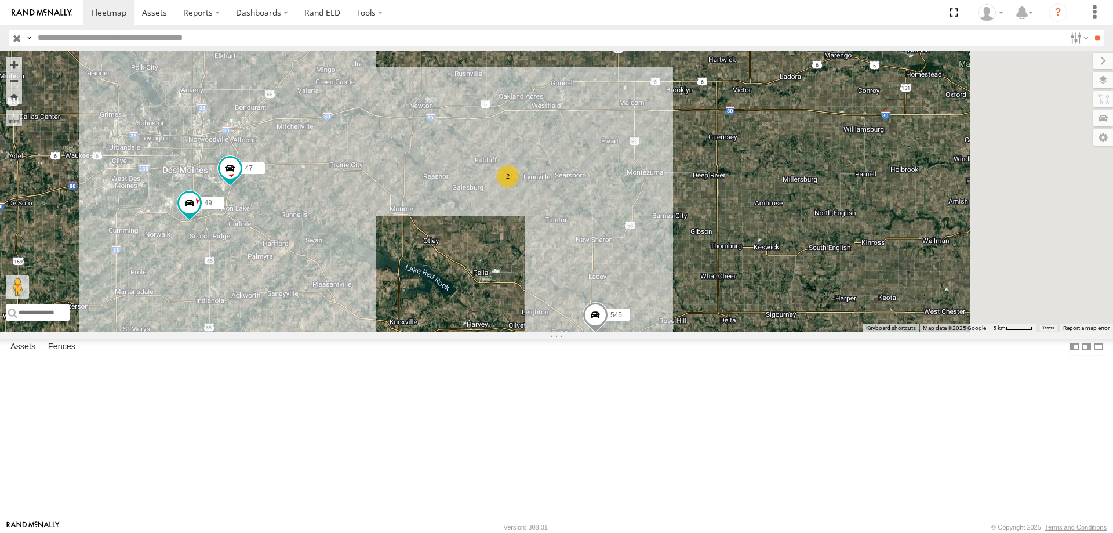
drag, startPoint x: 689, startPoint y: 294, endPoint x: 672, endPoint y: 329, distance: 38.1
click at [672, 329] on div "47 49 545 2 2" at bounding box center [556, 191] width 1113 height 281
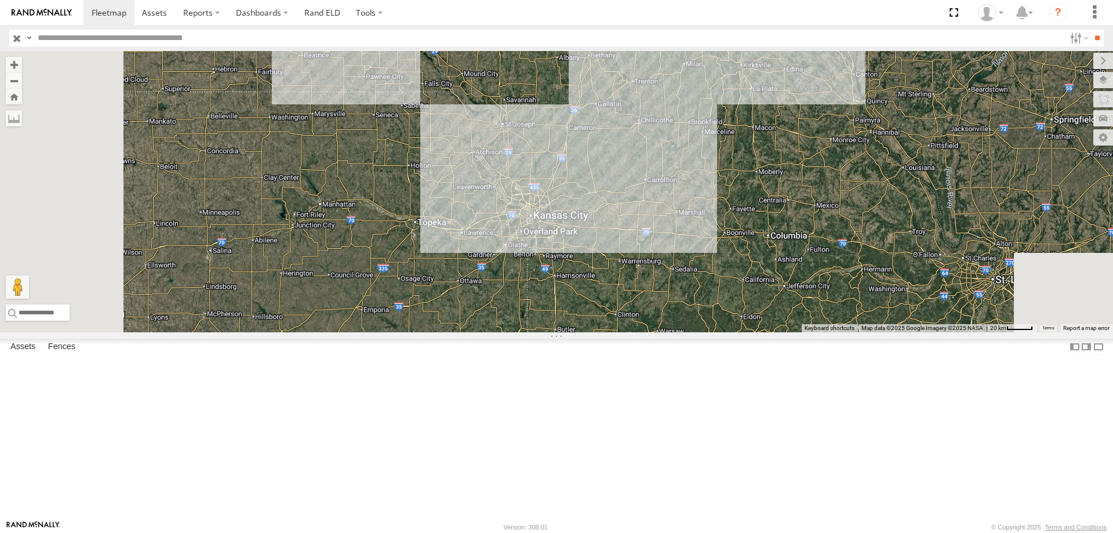
drag, startPoint x: 595, startPoint y: 343, endPoint x: 740, endPoint y: 140, distance: 248.5
click at [740, 140] on div "545 2 2 2" at bounding box center [556, 191] width 1113 height 281
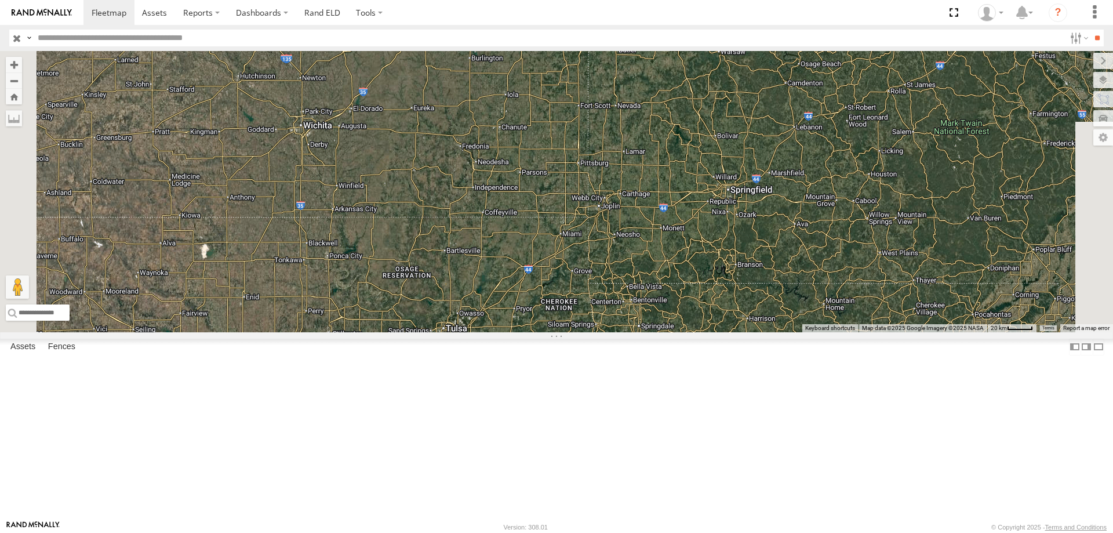
drag, startPoint x: 688, startPoint y: 365, endPoint x: 745, endPoint y: 92, distance: 278.9
click at [745, 92] on div "545 2 2 2" at bounding box center [556, 191] width 1113 height 281
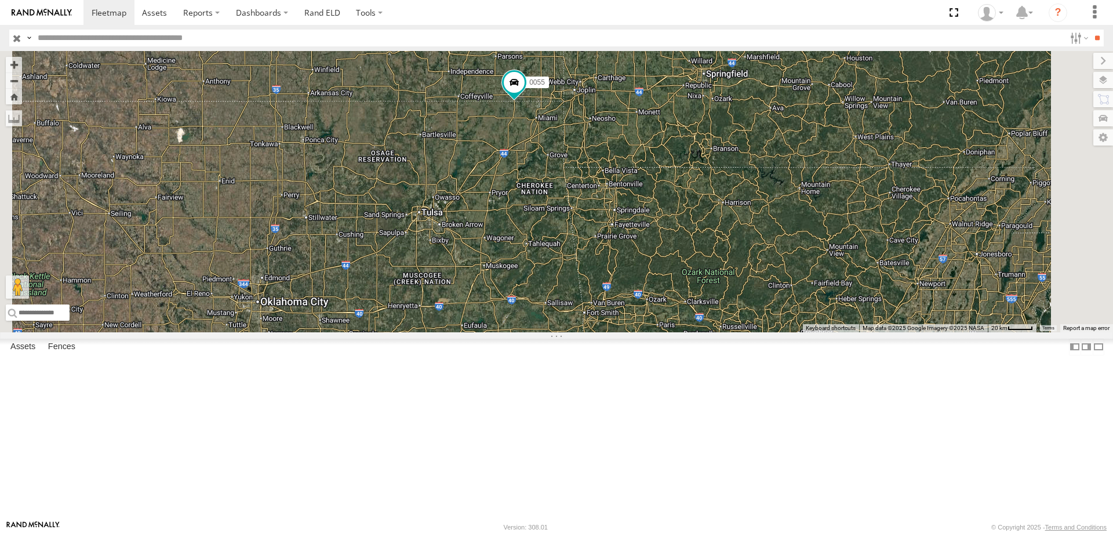
drag, startPoint x: 676, startPoint y: 331, endPoint x: 652, endPoint y: 208, distance: 125.1
click at [652, 208] on div "545 2 2 2 0055" at bounding box center [556, 191] width 1113 height 281
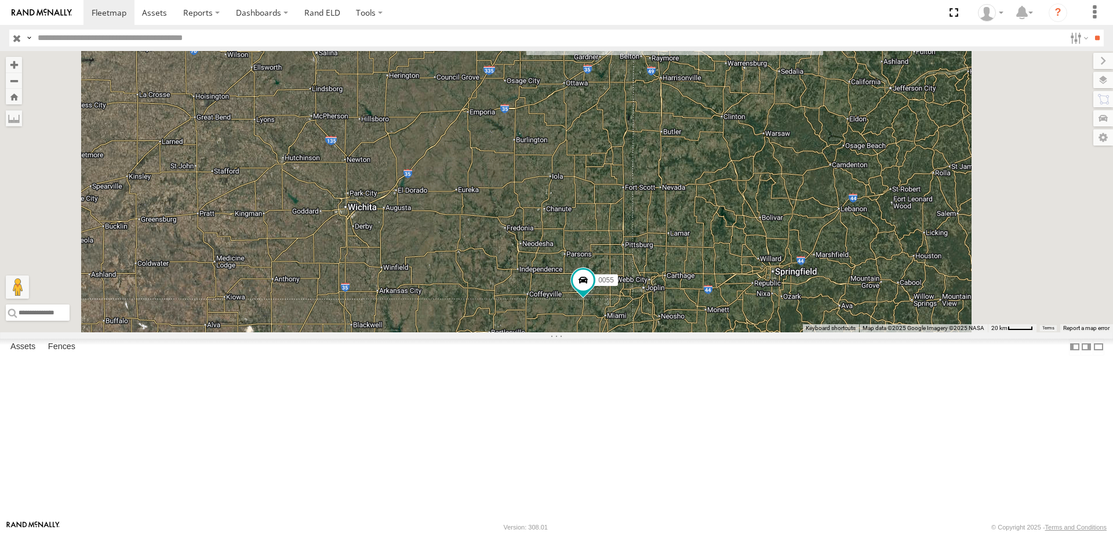
drag, startPoint x: 770, startPoint y: 185, endPoint x: 734, endPoint y: 252, distance: 75.7
click at [734, 252] on div "545 0055" at bounding box center [556, 191] width 1113 height 281
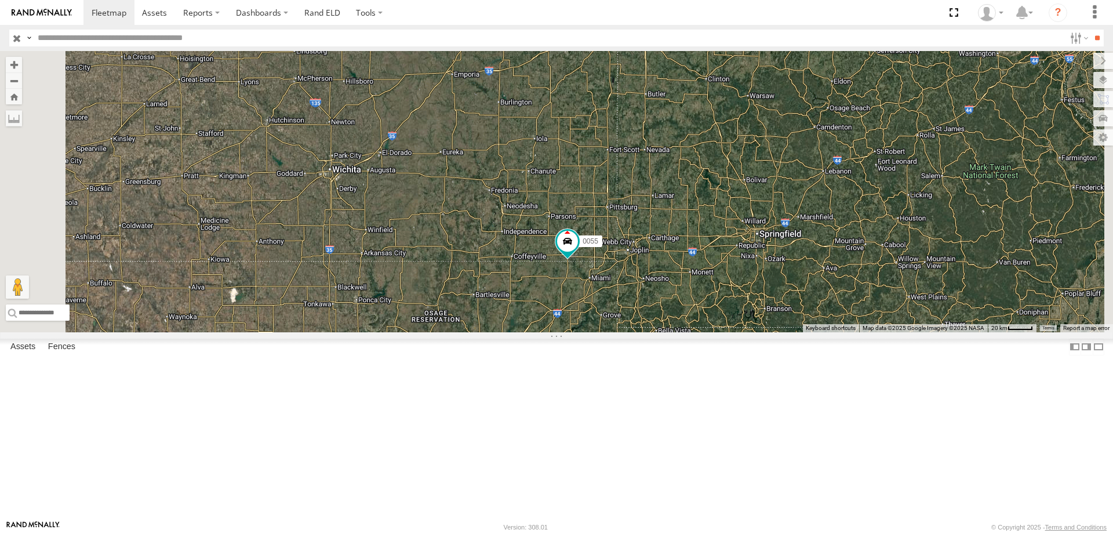
click at [627, 246] on div "545 0055" at bounding box center [556, 191] width 1113 height 281
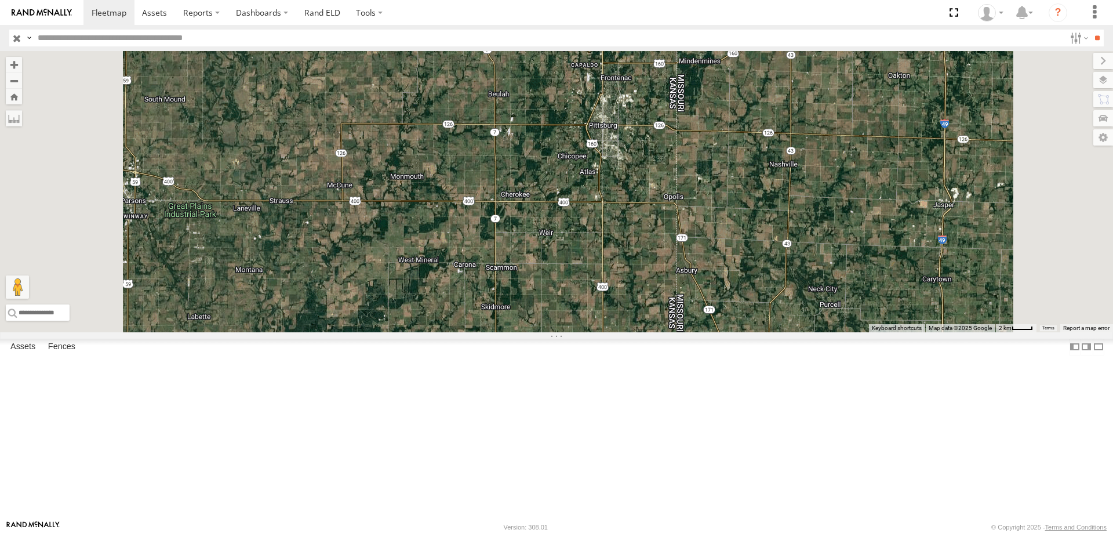
drag, startPoint x: 540, startPoint y: 259, endPoint x: 542, endPoint y: 248, distance: 11.3
click at [542, 248] on div "0055" at bounding box center [556, 191] width 1113 height 281
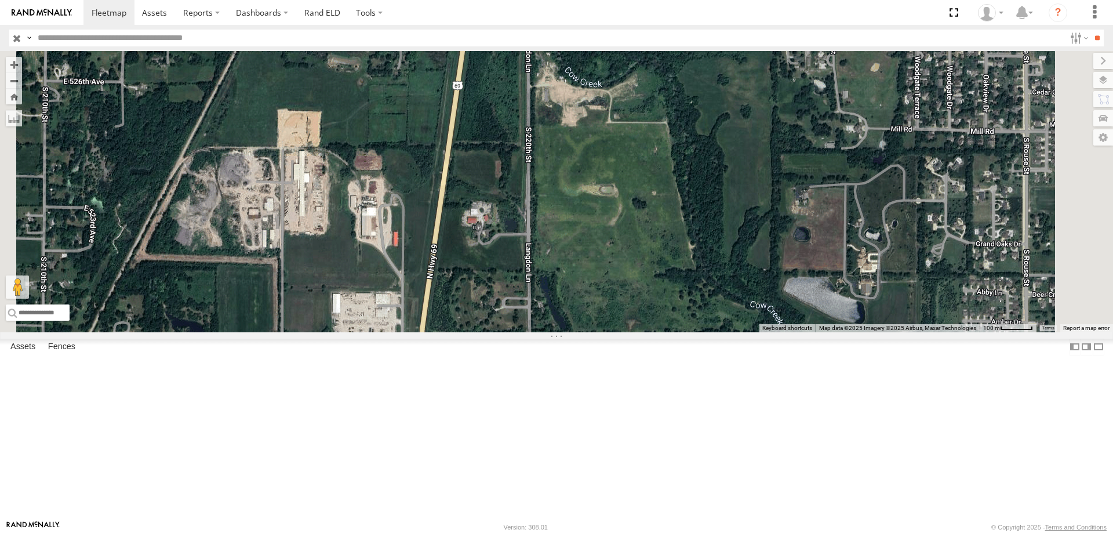
drag, startPoint x: 591, startPoint y: 337, endPoint x: 558, endPoint y: 449, distance: 117.0
click at [558, 332] on div "0055" at bounding box center [556, 191] width 1113 height 281
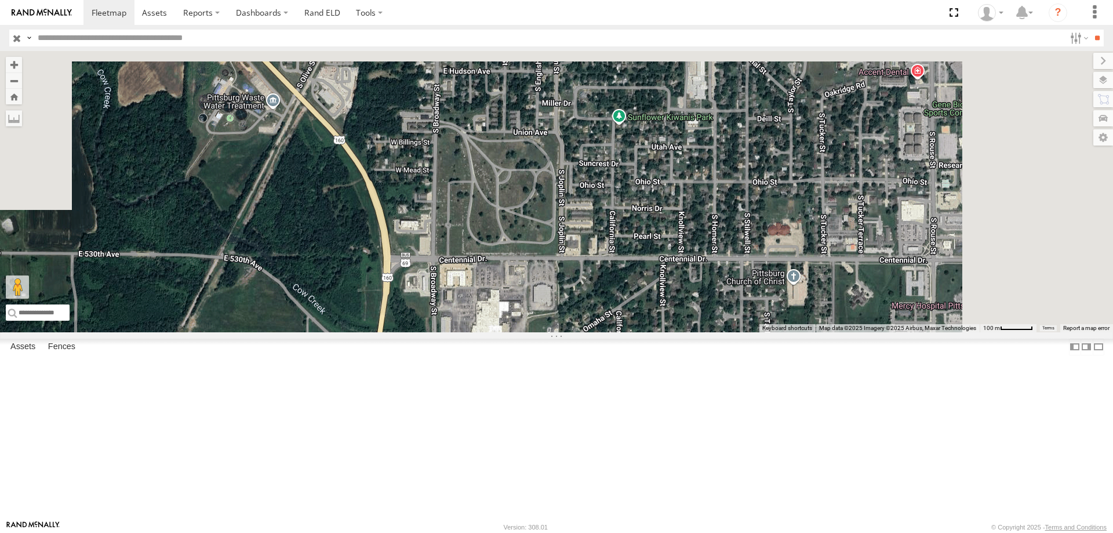
drag, startPoint x: 616, startPoint y: 160, endPoint x: 557, endPoint y: 398, distance: 245.3
click at [557, 332] on div "0055" at bounding box center [556, 191] width 1113 height 281
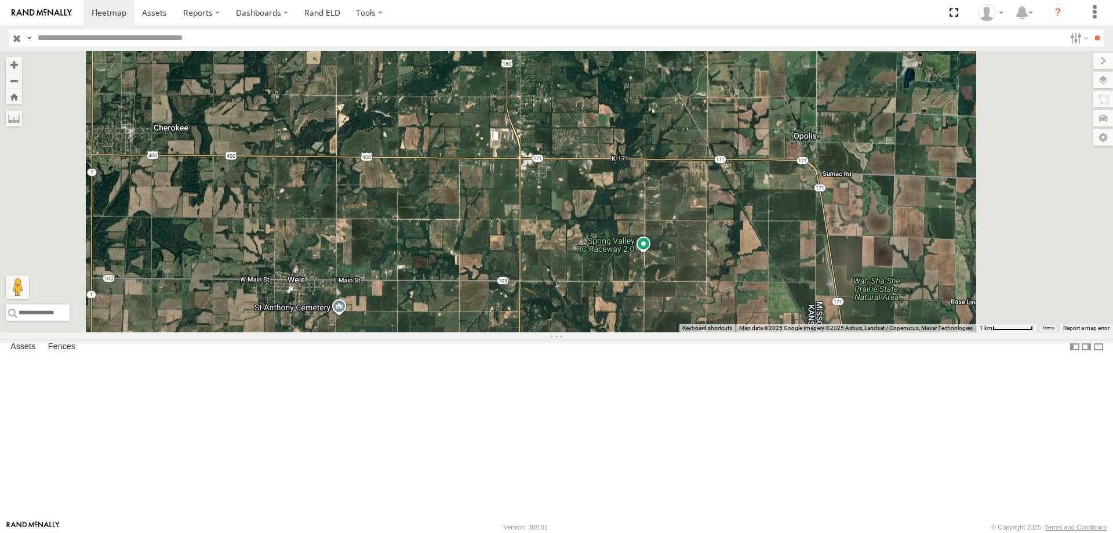
drag, startPoint x: 656, startPoint y: 361, endPoint x: 645, endPoint y: 161, distance: 200.3
click at [645, 161] on div "0055" at bounding box center [556, 191] width 1113 height 281
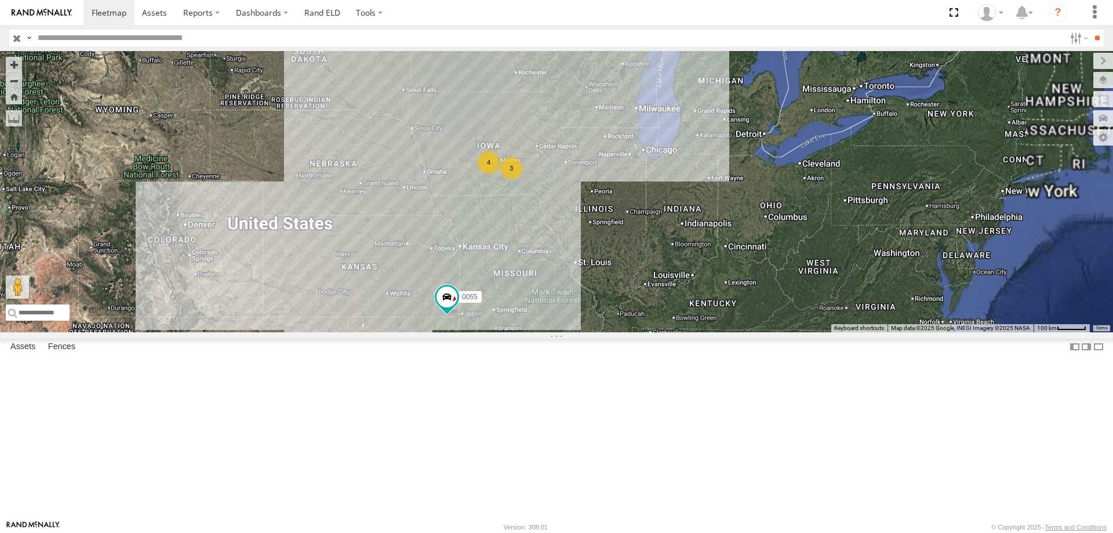
drag, startPoint x: 811, startPoint y: 210, endPoint x: 763, endPoint y: 300, distance: 101.9
click at [763, 300] on div "0055 3 4" at bounding box center [556, 191] width 1113 height 281
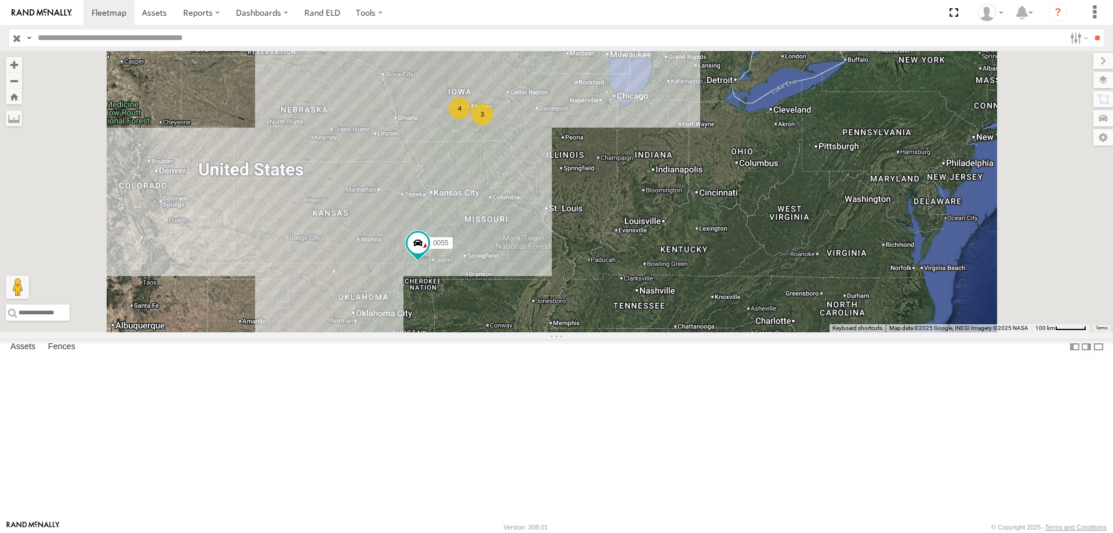
drag, startPoint x: 593, startPoint y: 318, endPoint x: 592, endPoint y: 308, distance: 10.5
click at [592, 308] on div "0055 3 4" at bounding box center [556, 191] width 1113 height 281
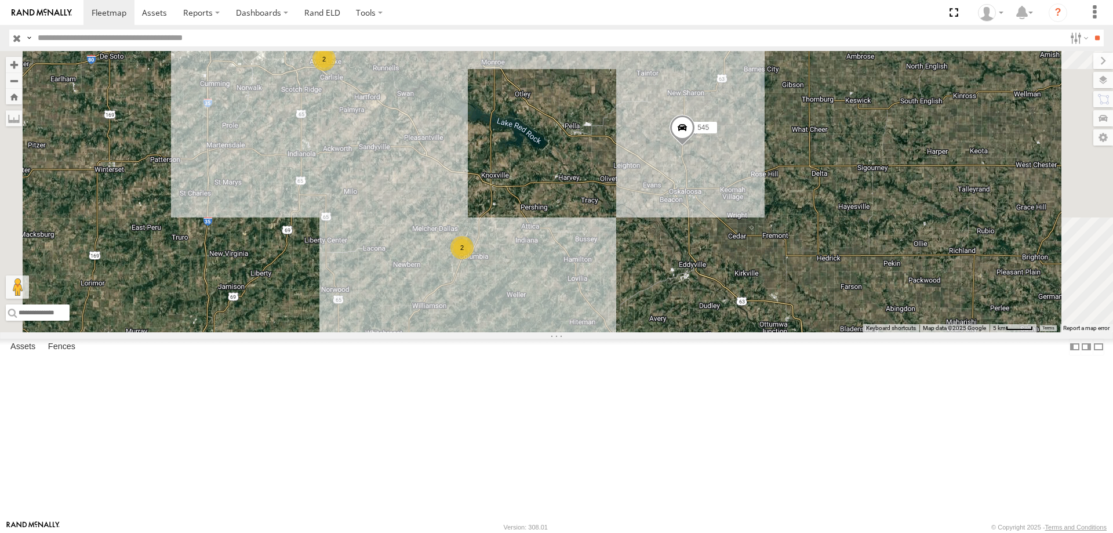
drag, startPoint x: 616, startPoint y: 321, endPoint x: 687, endPoint y: 243, distance: 105.5
click at [687, 243] on div "0055 545 2 2 2" at bounding box center [556, 191] width 1113 height 281
